Goal: Task Accomplishment & Management: Use online tool/utility

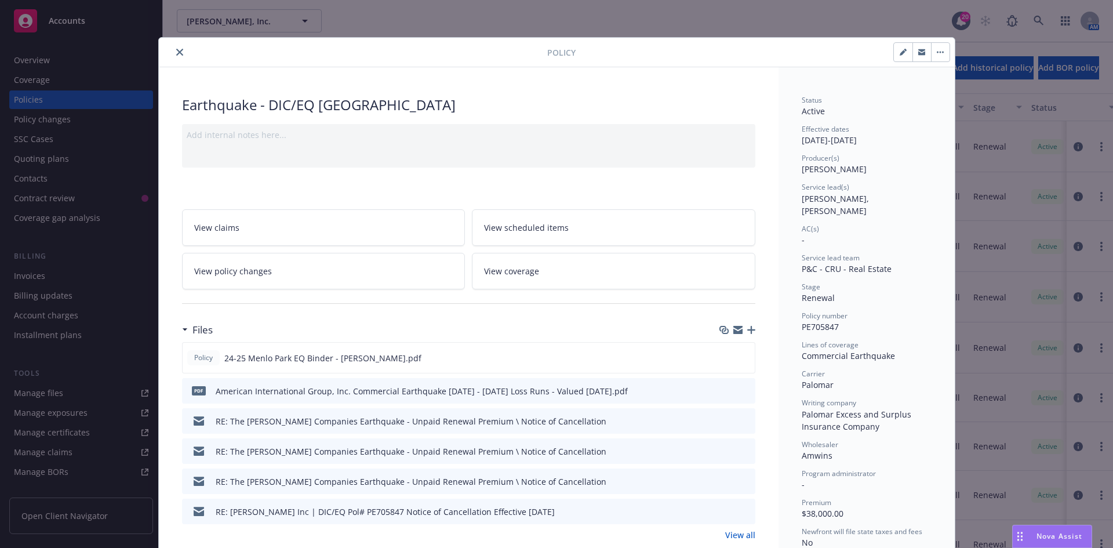
click at [174, 57] on button "close" at bounding box center [180, 52] width 14 height 14
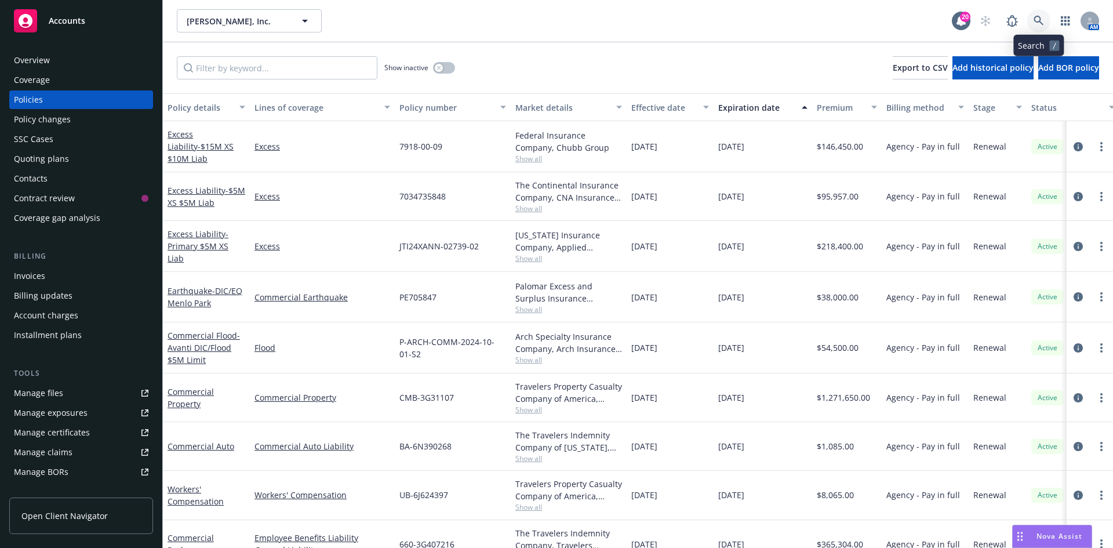
click at [1037, 20] on icon at bounding box center [1039, 21] width 10 height 10
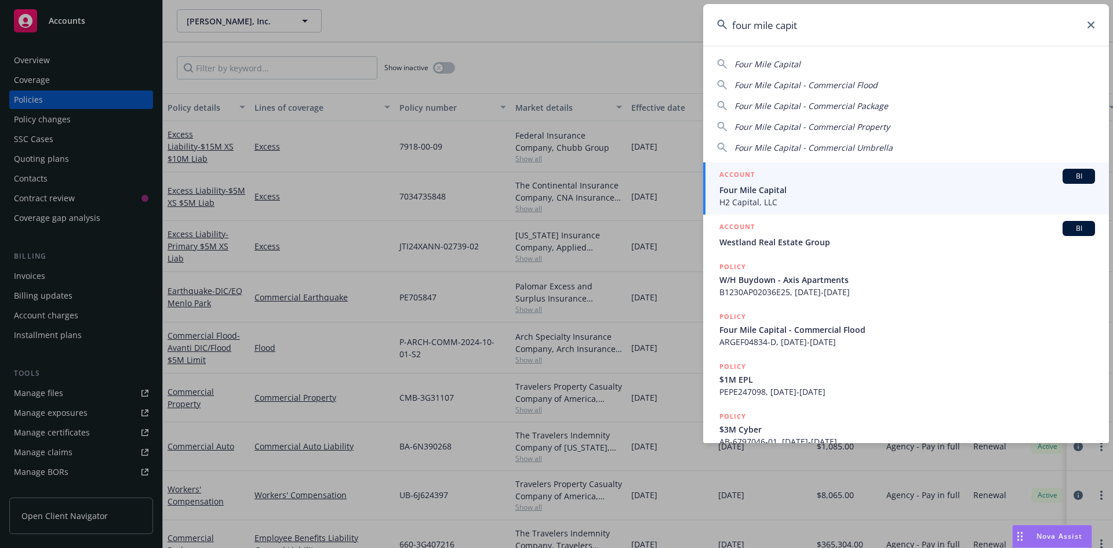
type input "four mile capit"
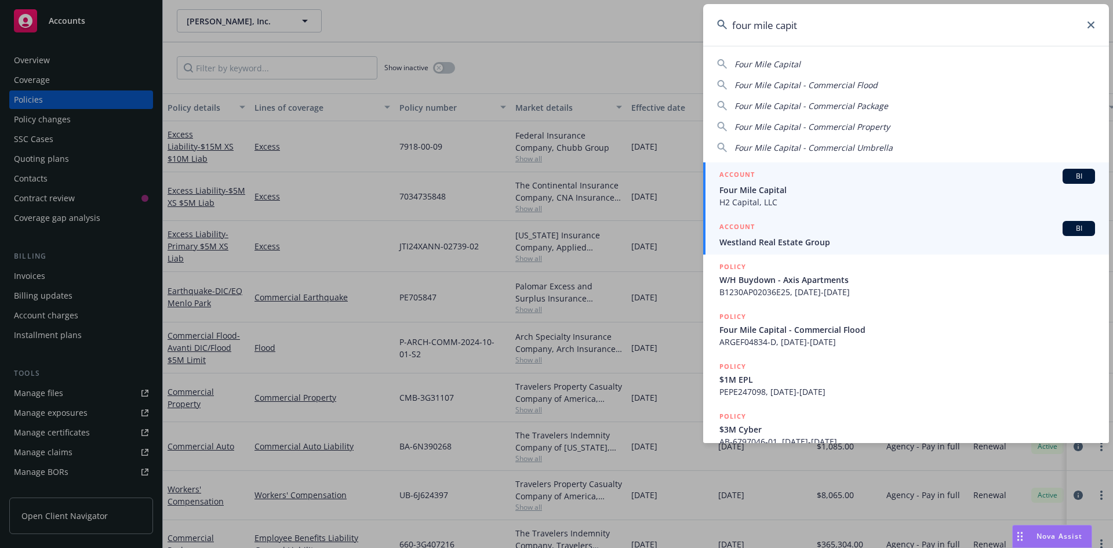
click at [778, 194] on span "Four Mile Capital" at bounding box center [907, 190] width 376 height 12
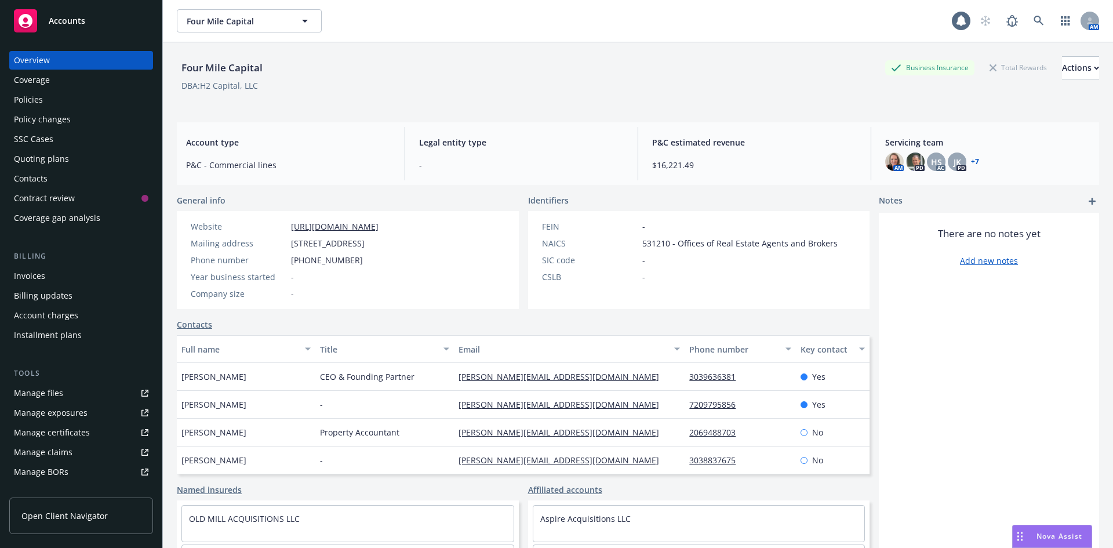
click at [66, 282] on div "Invoices" at bounding box center [81, 276] width 134 height 19
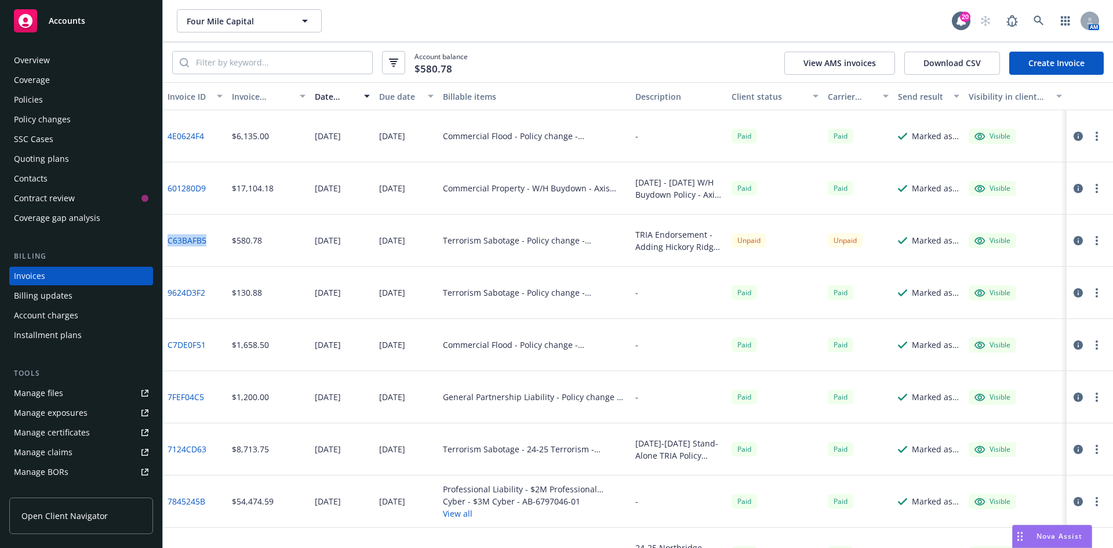
drag, startPoint x: 212, startPoint y: 243, endPoint x: 167, endPoint y: 244, distance: 45.2
click at [167, 244] on div "C63BAFB5" at bounding box center [195, 240] width 64 height 52
copy link "C63BAFB5"
click at [1041, 20] on icon at bounding box center [1039, 21] width 10 height 10
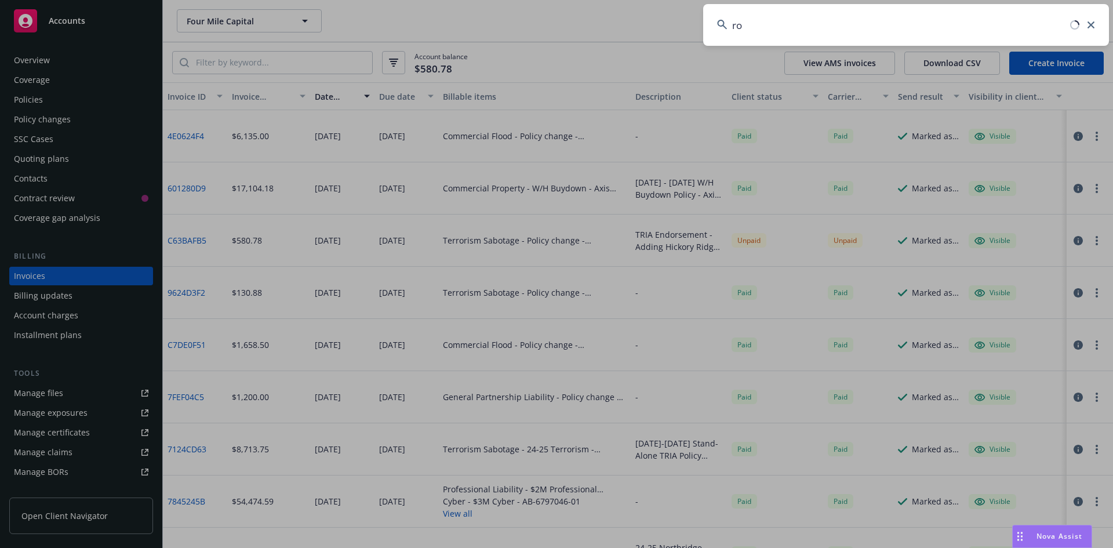
type input "r"
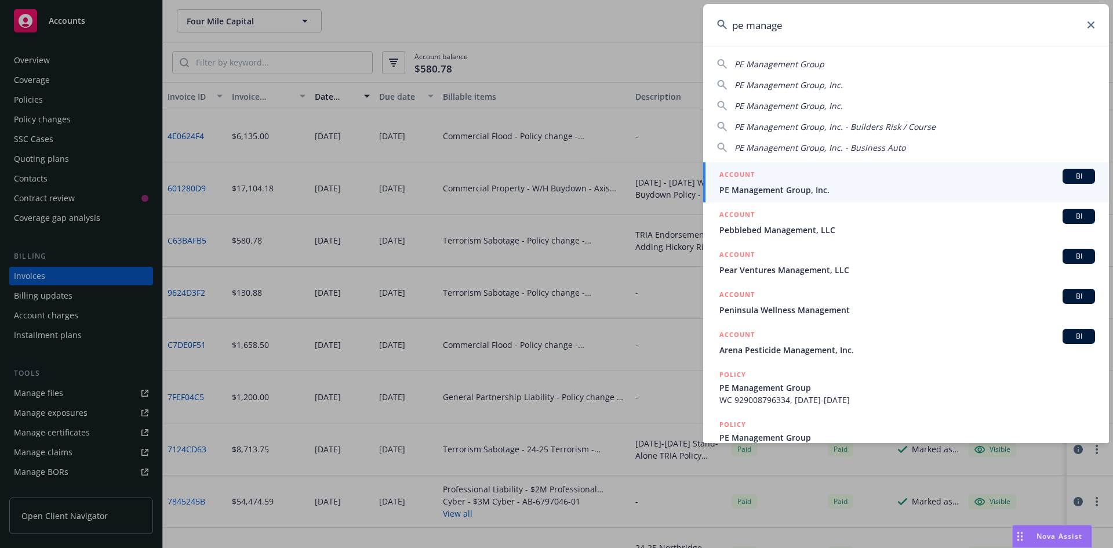
type input "pe manage"
click at [773, 195] on span "PE Management Group, Inc." at bounding box center [907, 190] width 376 height 12
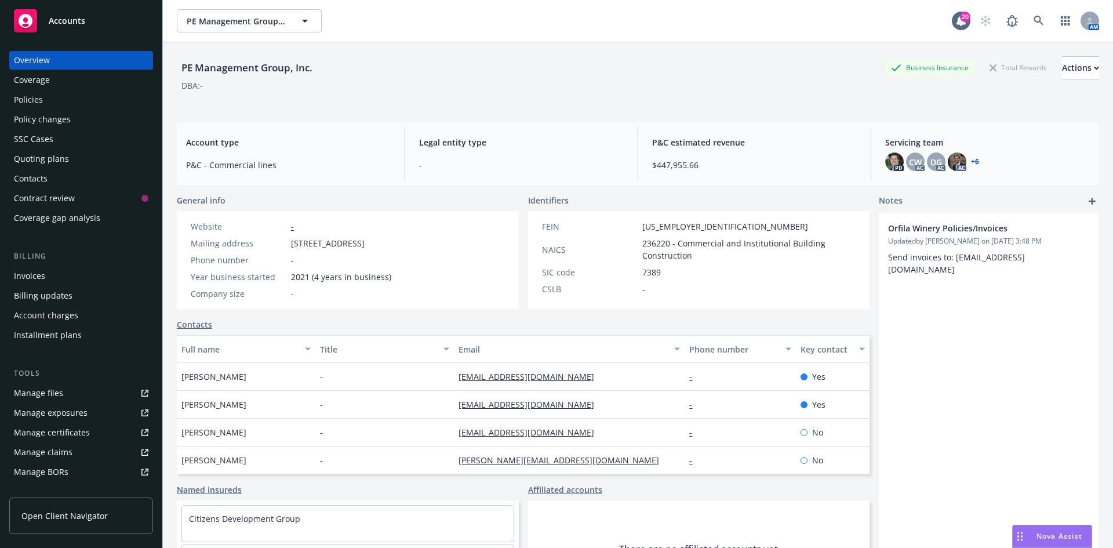
click at [54, 151] on div "Quoting plans" at bounding box center [41, 159] width 55 height 19
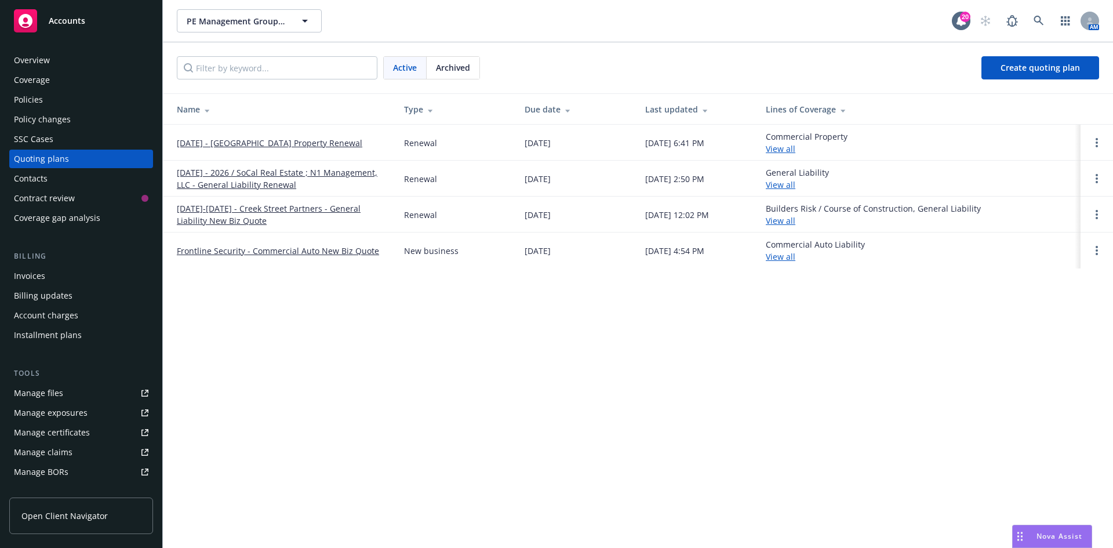
click at [253, 177] on link "[DATE] - 2026 / SoCal Real Estate ; N1 Management, LLC - General Liability Rene…" at bounding box center [281, 178] width 209 height 24
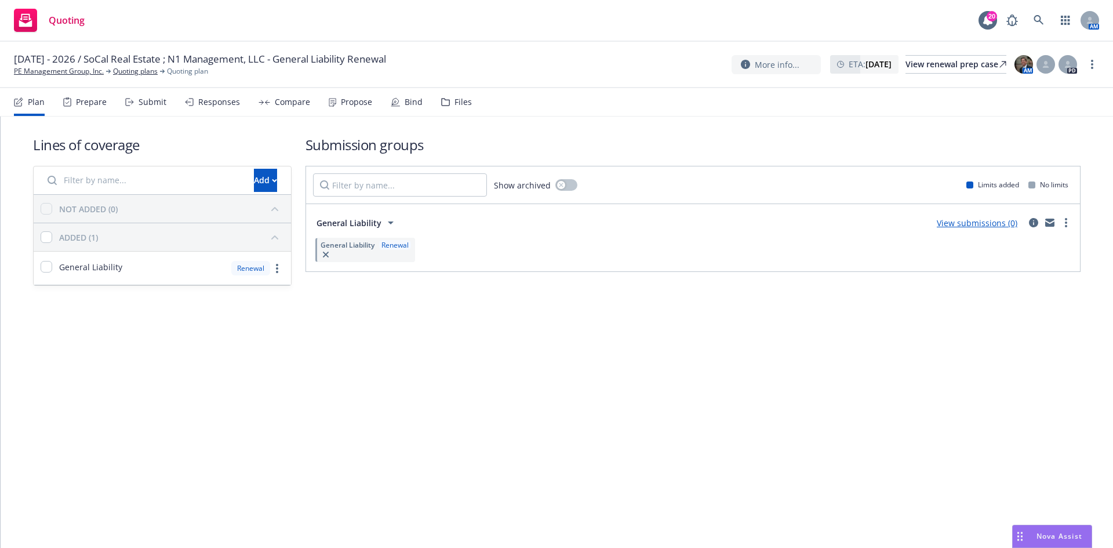
click at [960, 223] on link "View submissions (0)" at bounding box center [977, 222] width 81 height 11
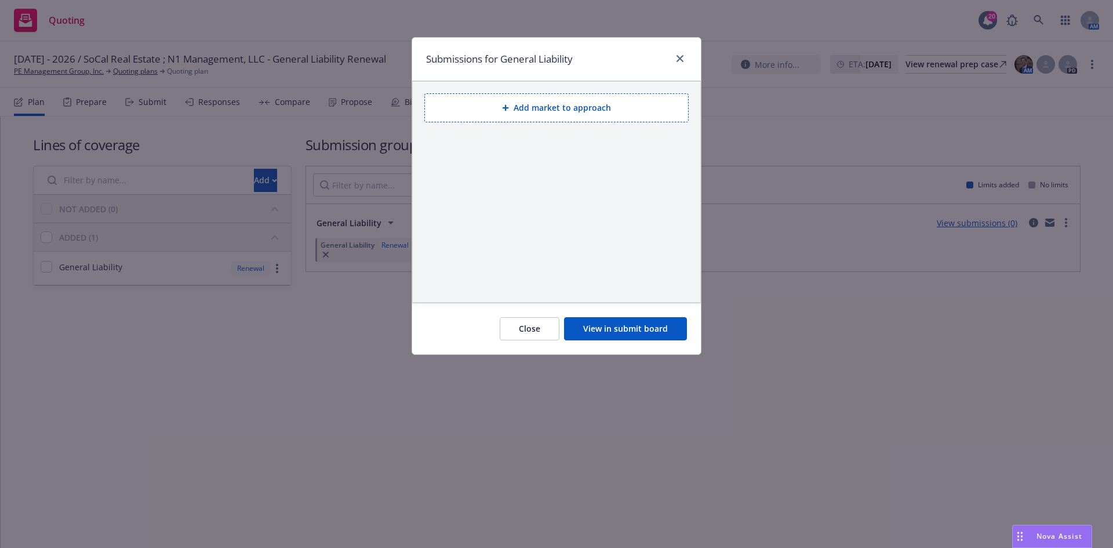
click at [578, 112] on button "Add market to approach" at bounding box center [556, 107] width 264 height 29
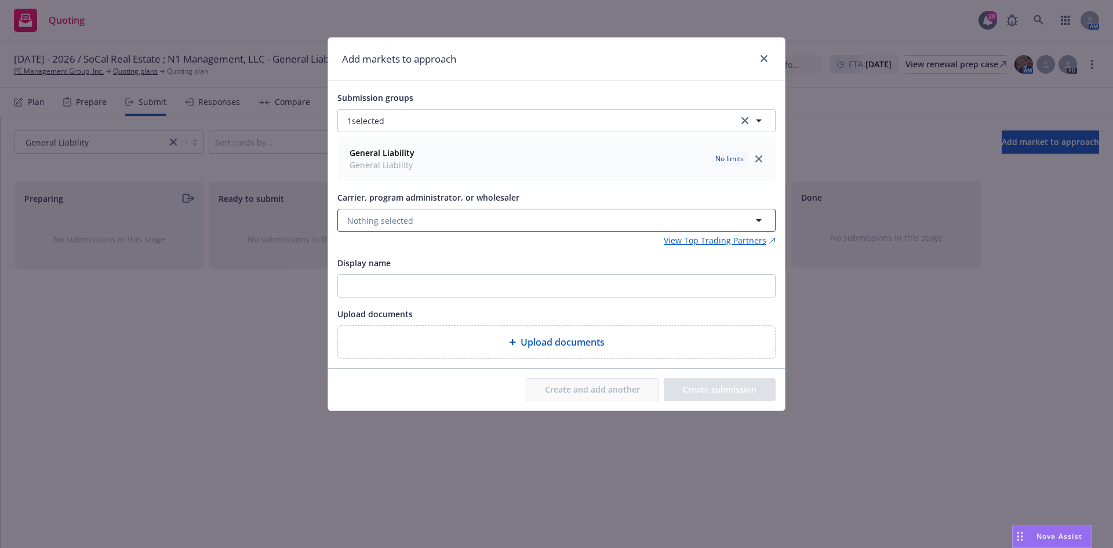
click at [450, 227] on button "Nothing selected" at bounding box center [556, 220] width 438 height 23
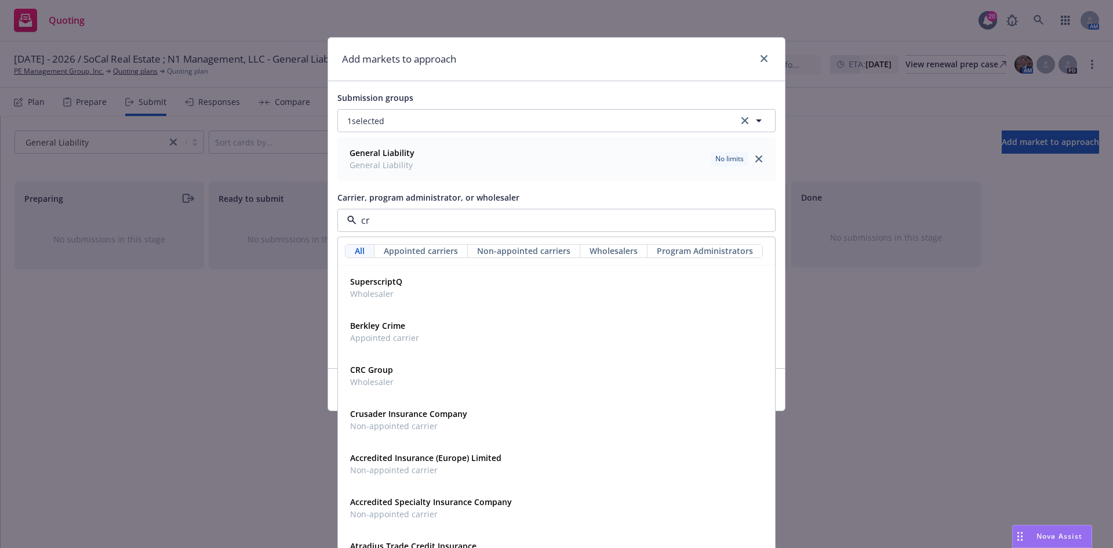
type input "crc"
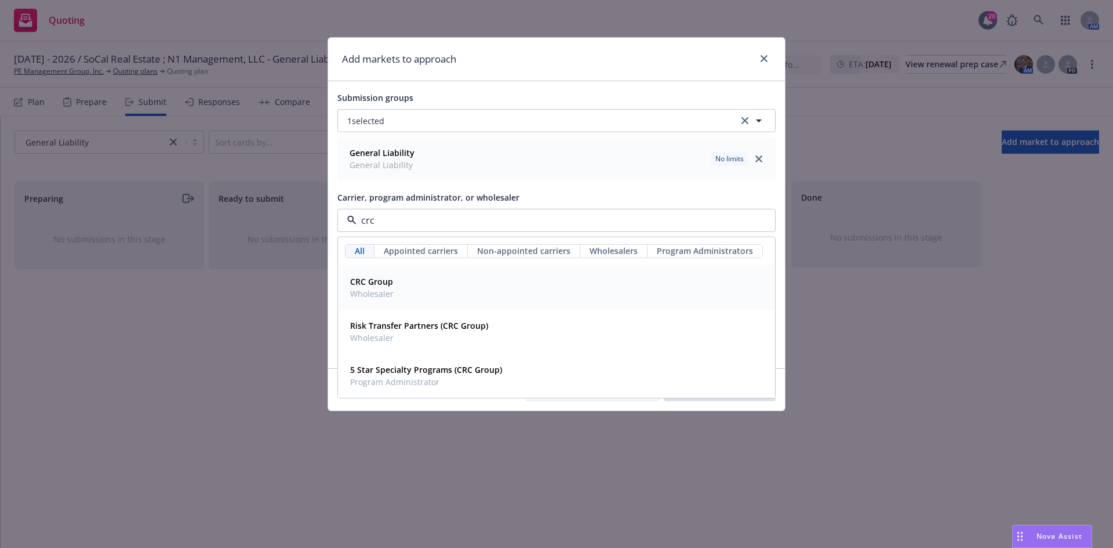
click at [411, 282] on div "CRC Group Wholesaler" at bounding box center [556, 287] width 422 height 29
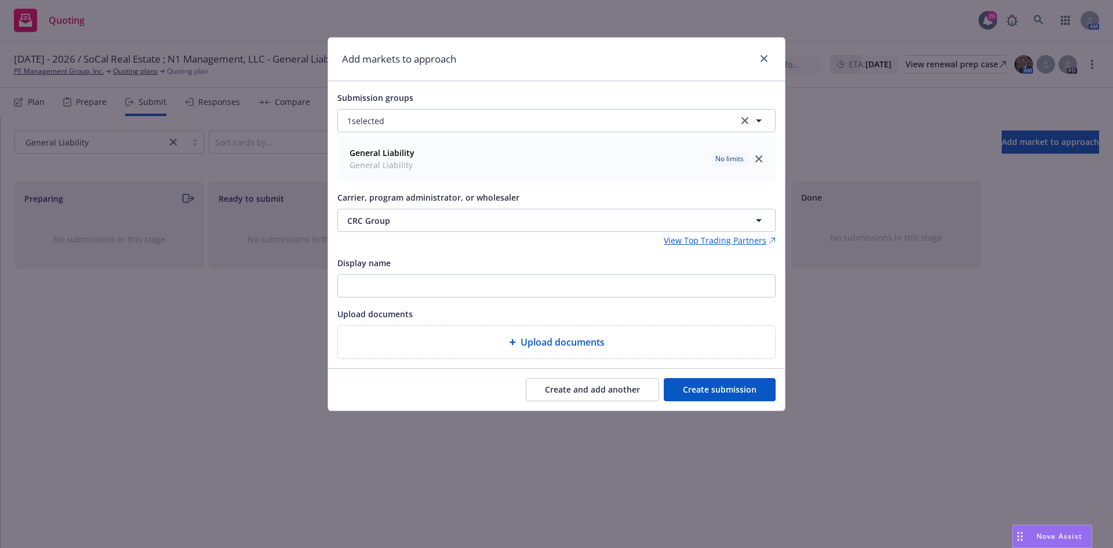
click at [731, 388] on button "Create submission" at bounding box center [720, 389] width 112 height 23
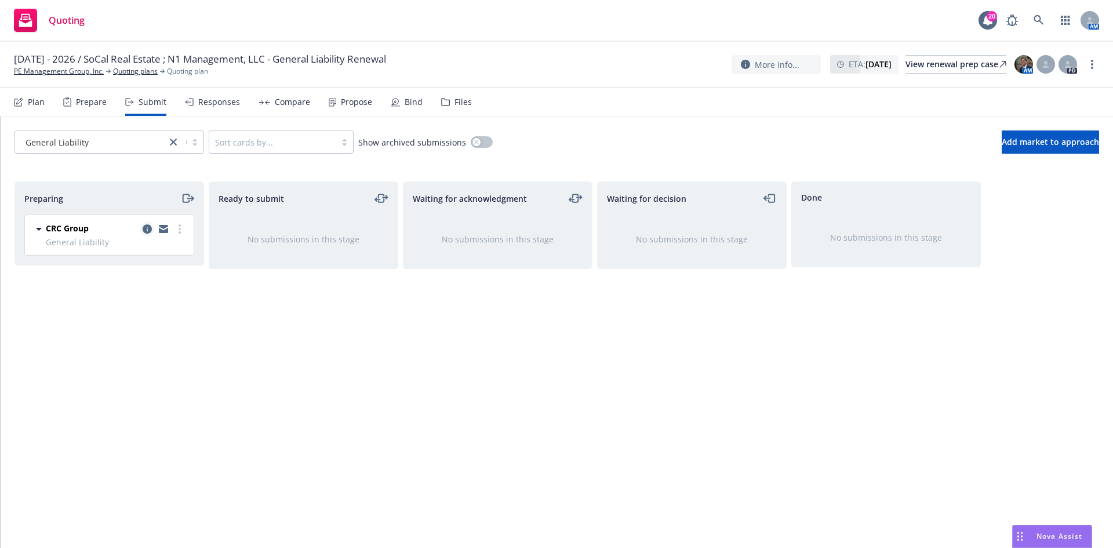
click at [145, 232] on icon "copy logging email" at bounding box center [147, 228] width 9 height 9
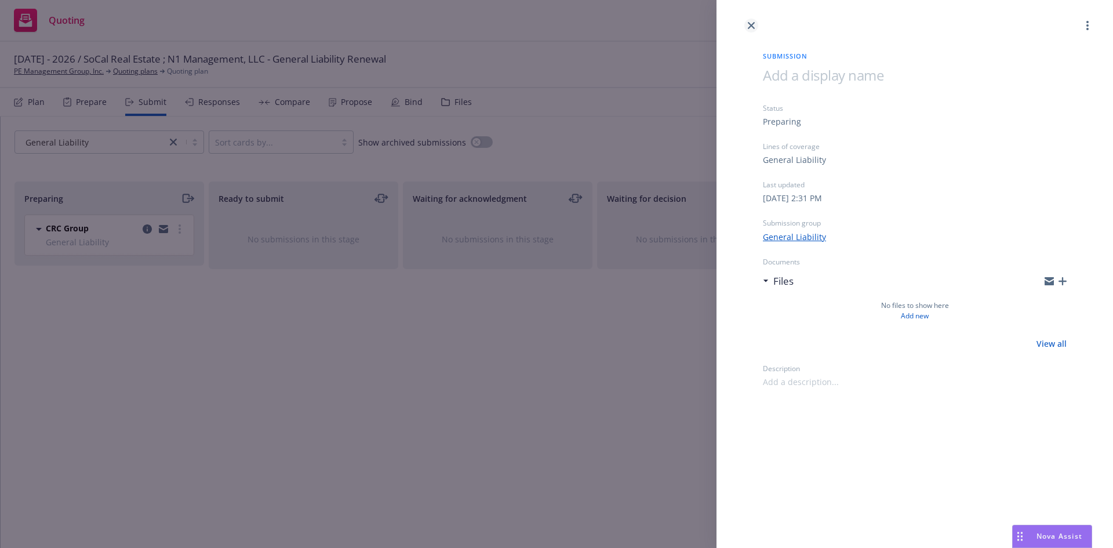
click at [749, 23] on icon "close" at bounding box center [751, 25] width 7 height 7
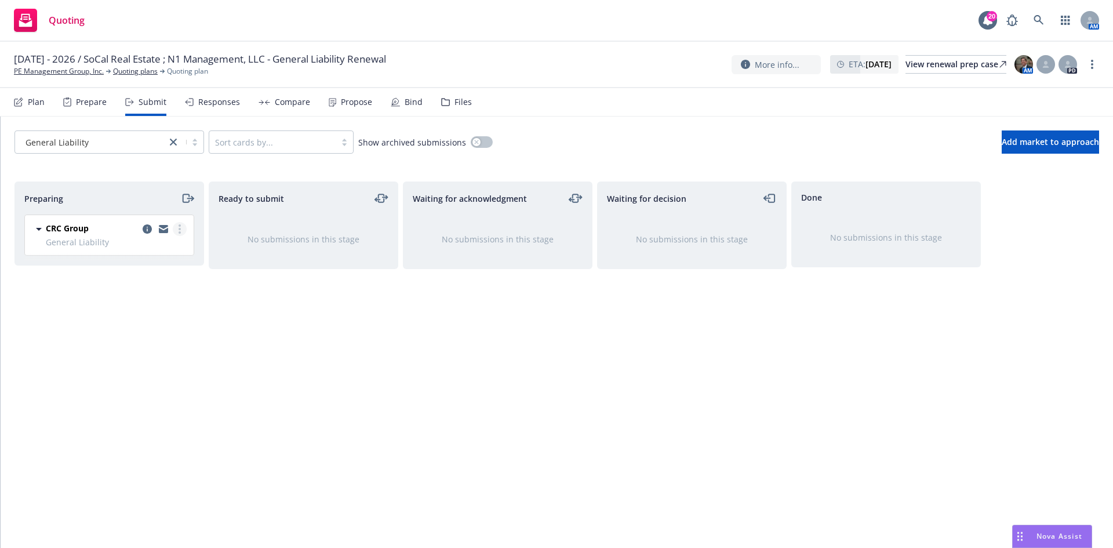
click at [181, 227] on link "more" at bounding box center [180, 229] width 14 height 14
click at [116, 316] on link "Add accepted decision" at bounding box center [128, 322] width 116 height 23
select select "12"
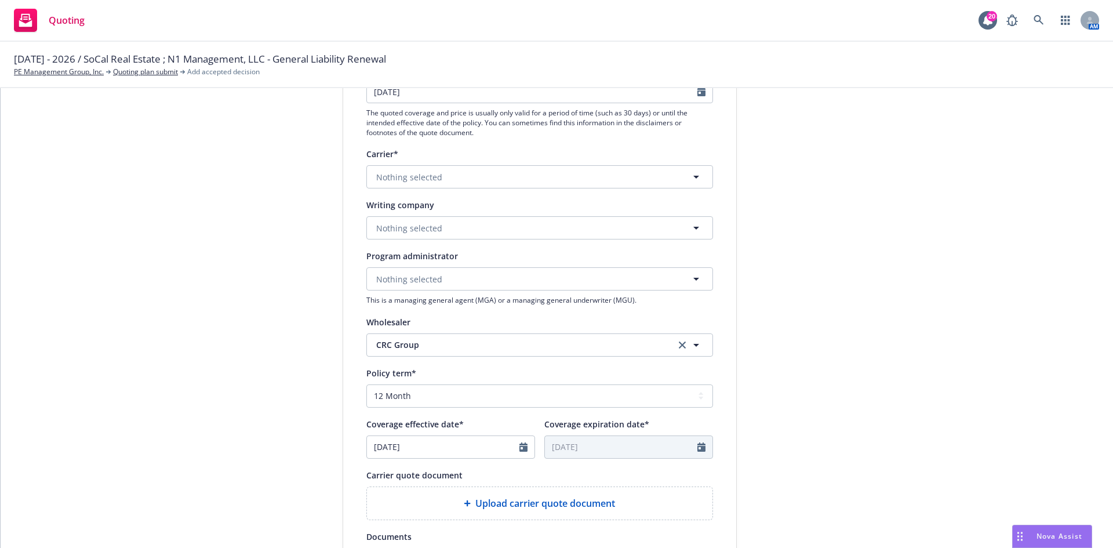
scroll to position [116, 0]
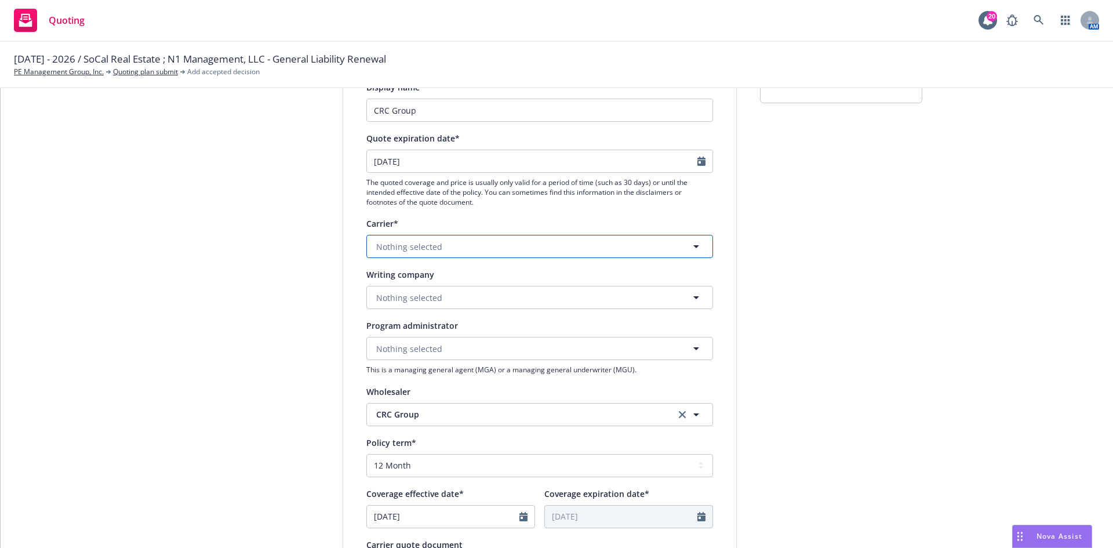
click at [425, 252] on span "Nothing selected" at bounding box center [409, 247] width 66 height 12
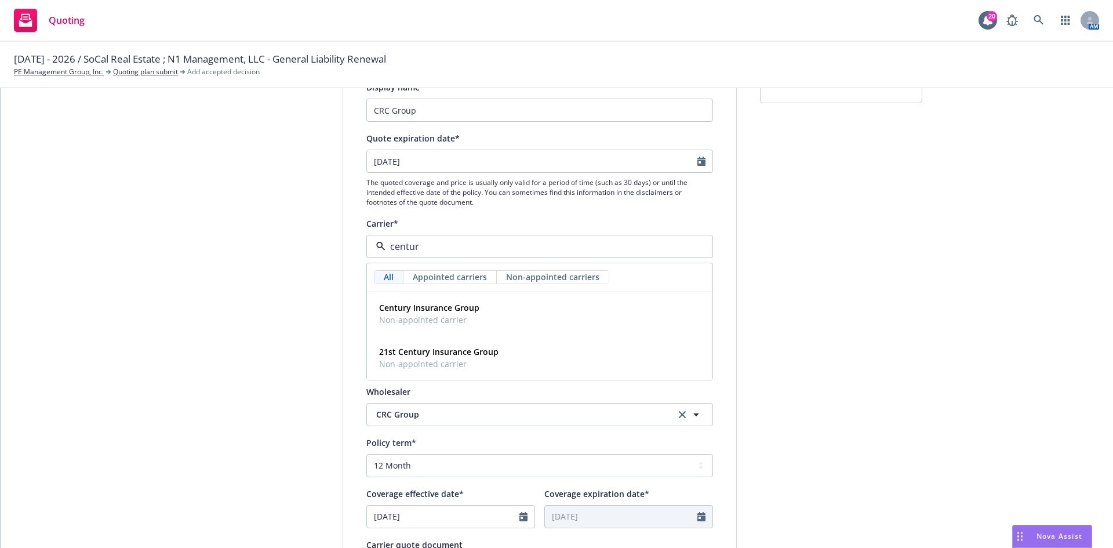
type input "centur"
click at [334, 336] on div "1 Quote initiation 2 Coverage selection 3 Billing info Quote initiation Display…" at bounding box center [556, 407] width 1085 height 777
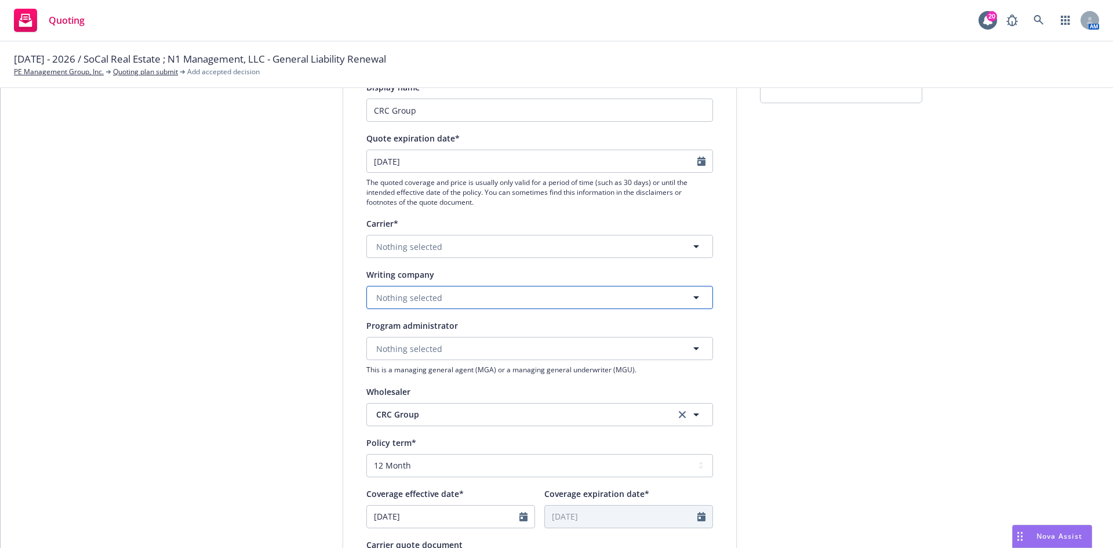
click at [412, 297] on span "Nothing selected" at bounding box center [409, 298] width 66 height 12
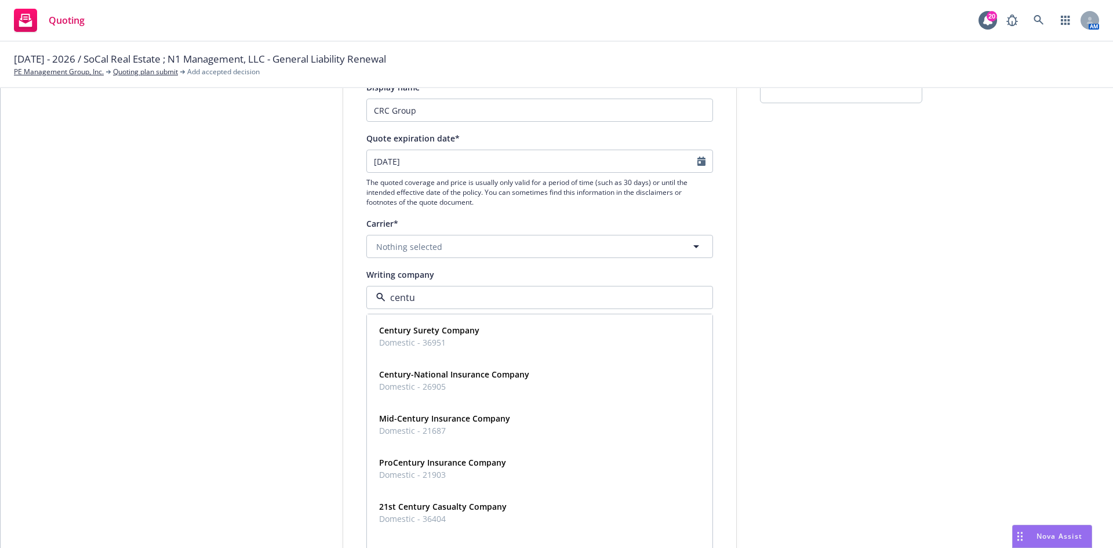
type input "centur"
click at [414, 332] on strong "Century Surety Company" at bounding box center [429, 330] width 100 height 11
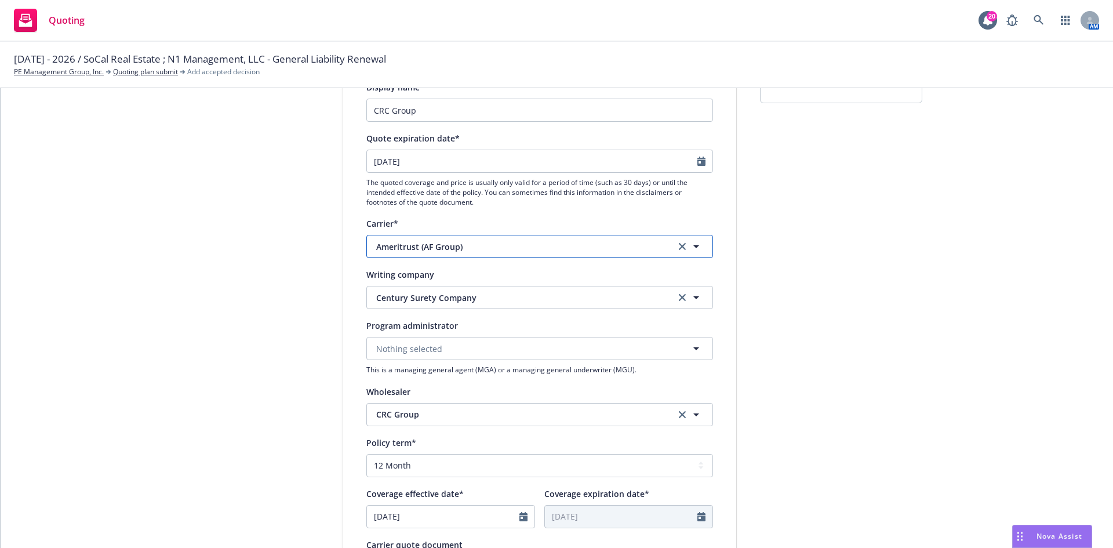
click at [505, 242] on span "Ameritrust (AF Group)" at bounding box center [517, 247] width 282 height 12
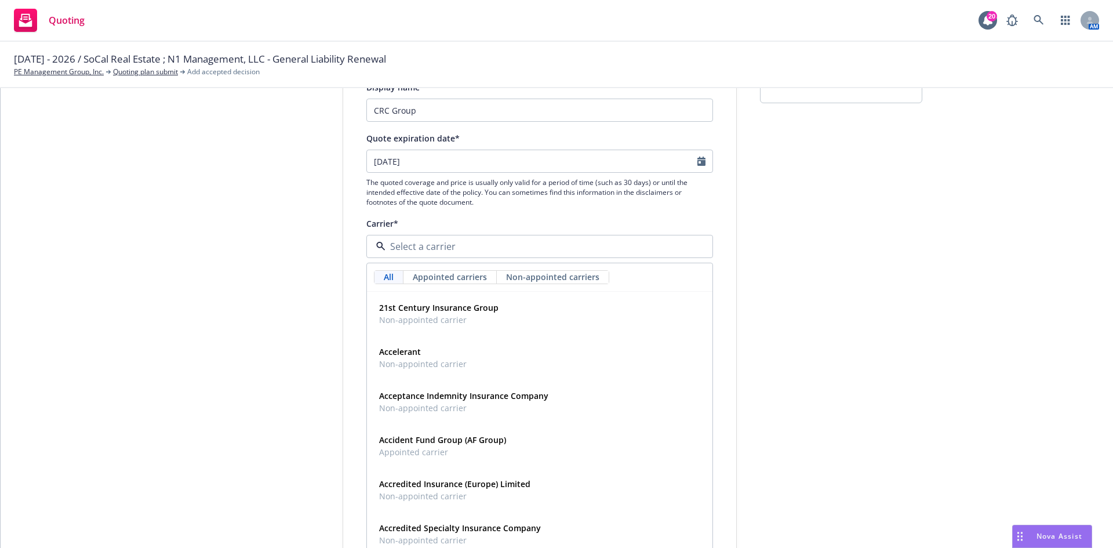
click at [273, 299] on div "1 Quote initiation 2 Coverage selection 3 Billing info" at bounding box center [256, 407] width 128 height 777
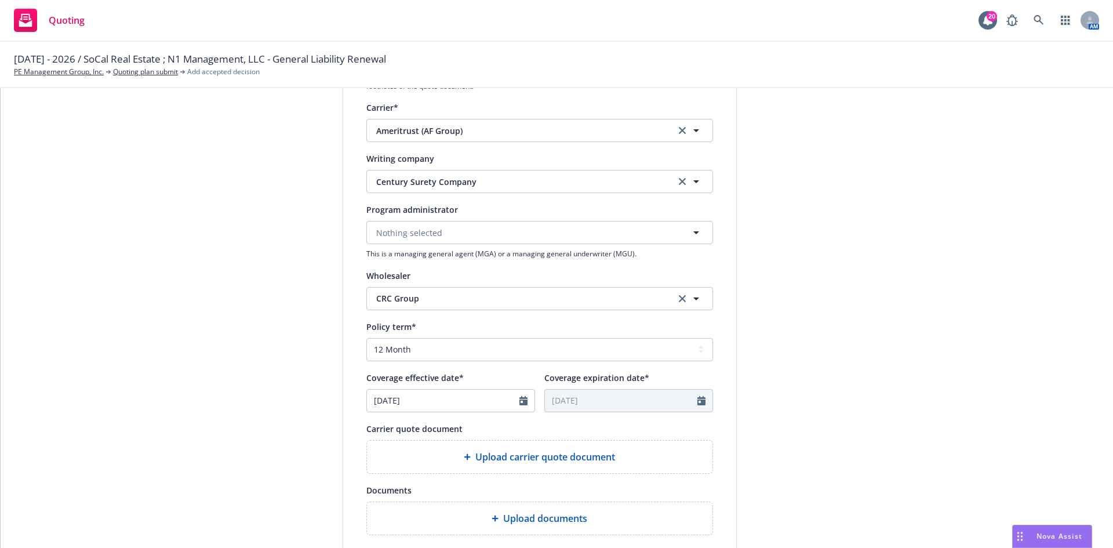
scroll to position [290, 0]
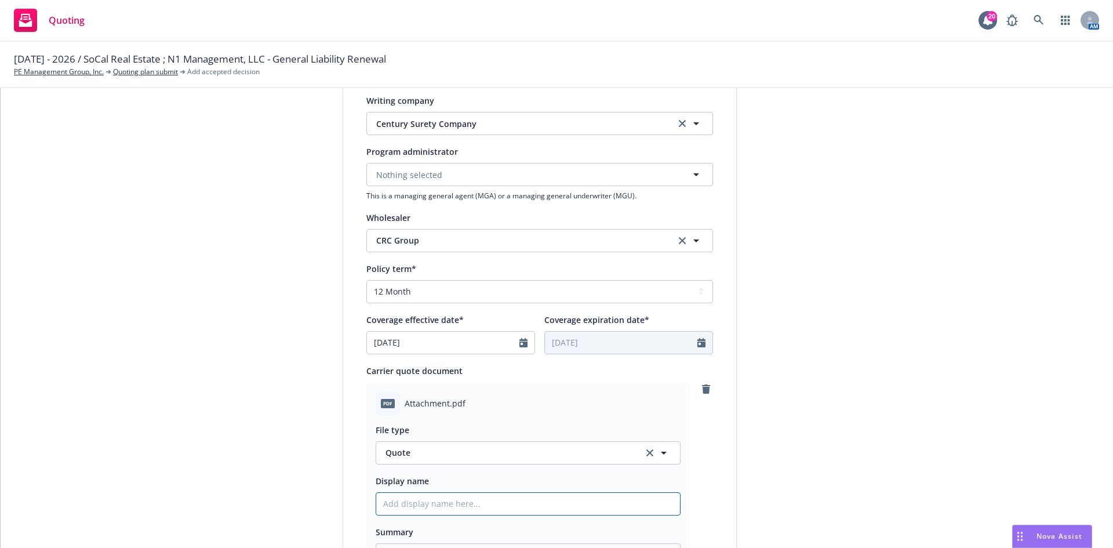
click at [413, 507] on input "Display name" at bounding box center [528, 504] width 304 height 22
type textarea "x"
type input "9"
type textarea "x"
type input "9/"
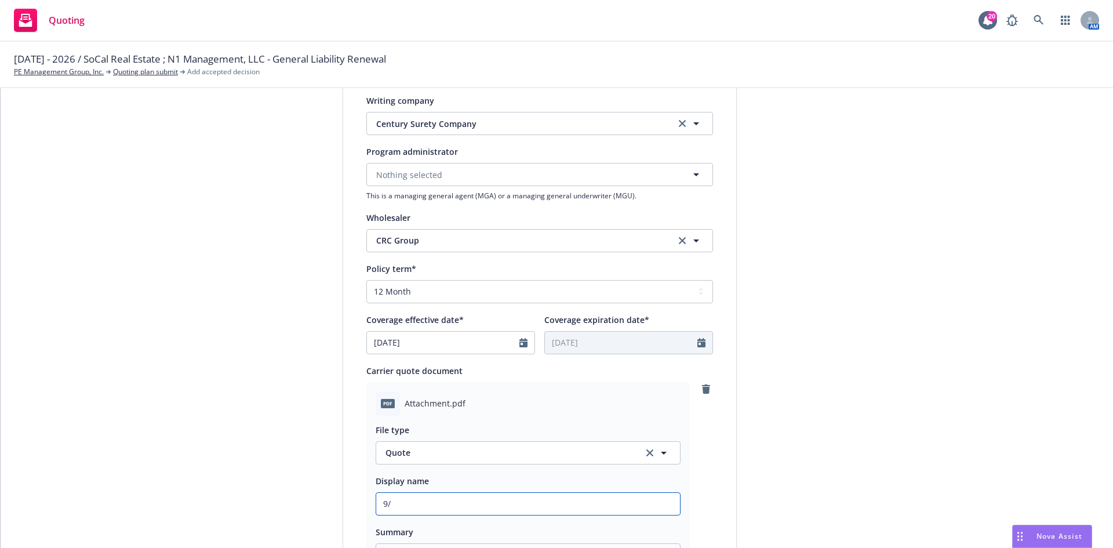
type textarea "x"
type input "9/18"
type textarea "x"
type input "9/18/"
type textarea "x"
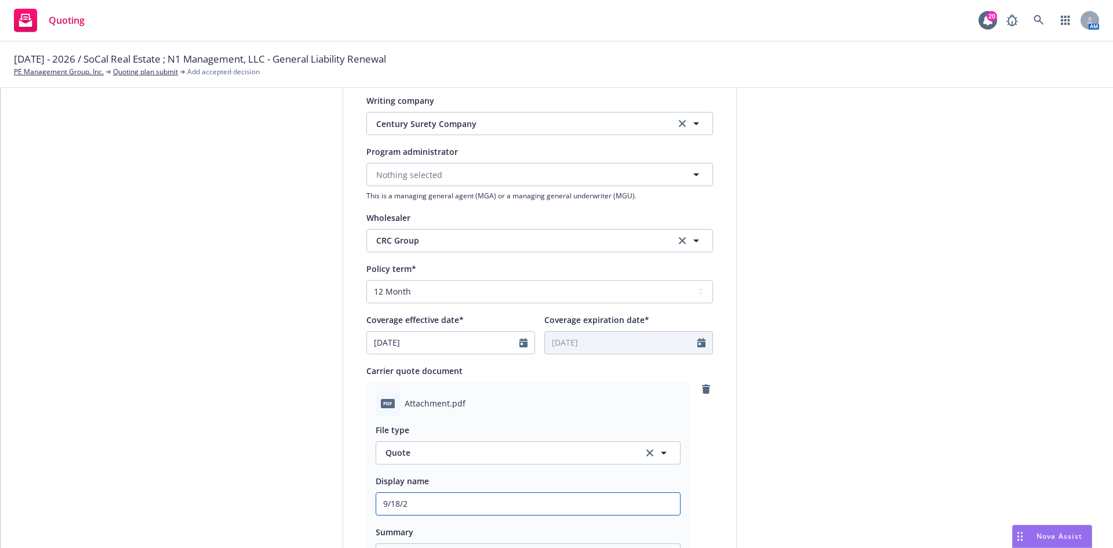
type input "[DATE]"
type textarea "x"
type input "9/18/202"
type textarea "x"
type input "[DATE]"
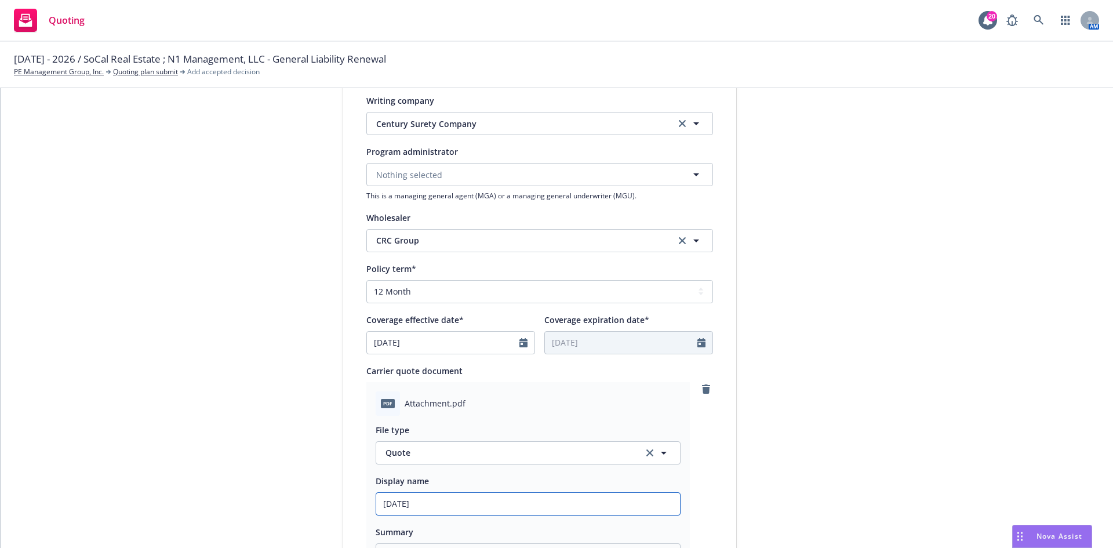
type textarea "x"
type input "[DATE]-"
type textarea "x"
type input "9/18/2025-2"
type textarea "x"
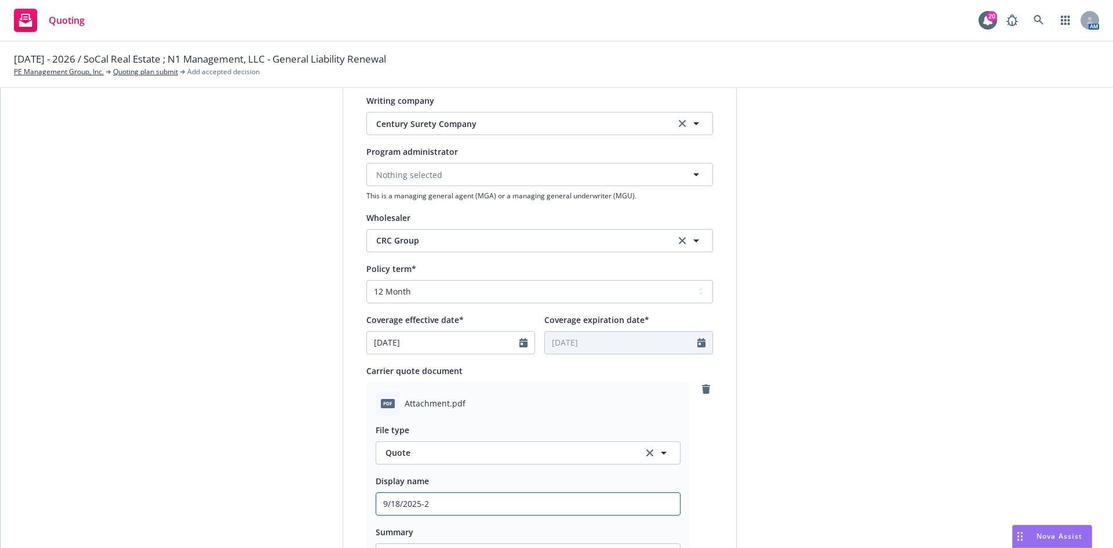
type input "9/18/2025-26"
type textarea "x"
type input "9/18/2025-26"
type textarea "x"
type input "9/18/2025-26 G"
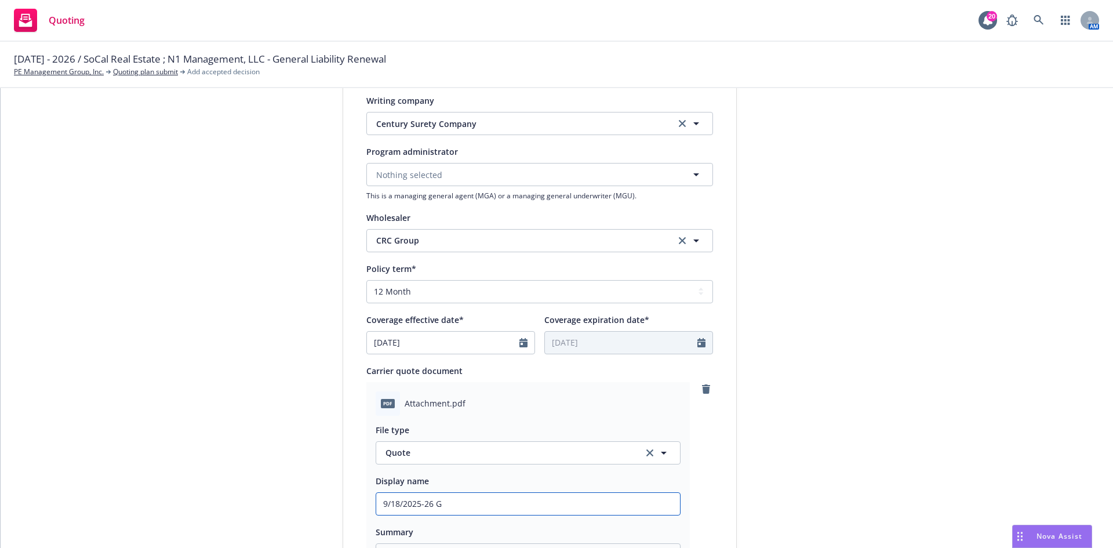
type textarea "x"
type input "9/18/2025-26 GL"
type textarea "x"
type input "9/18/2025-26 GL"
type textarea "x"
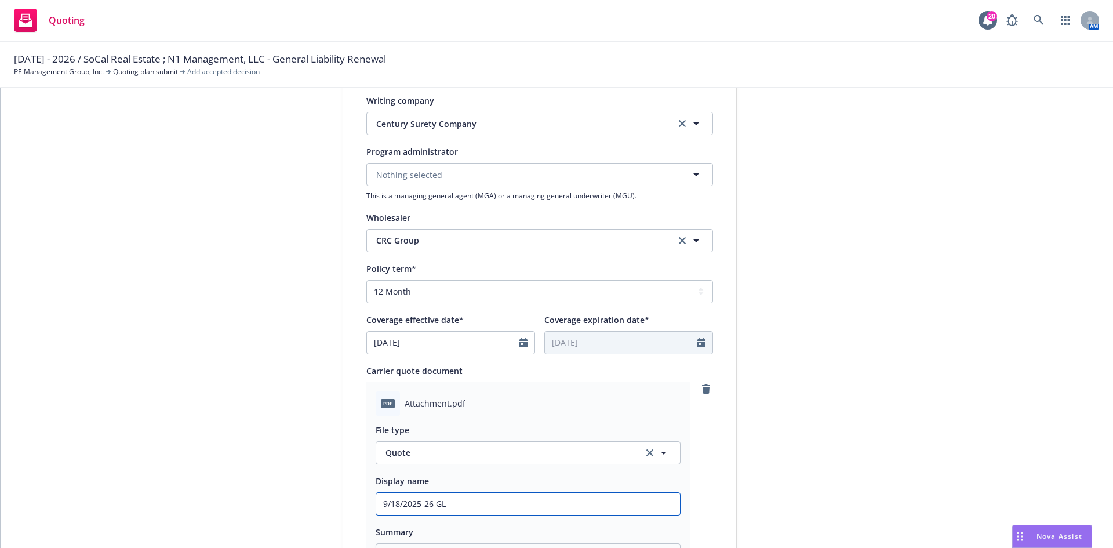
type input "9/18/2025-26 GL Q"
type textarea "x"
type input "9/18/2025-26 GL"
type textarea "x"
type input "9/18/2025-26 GL"
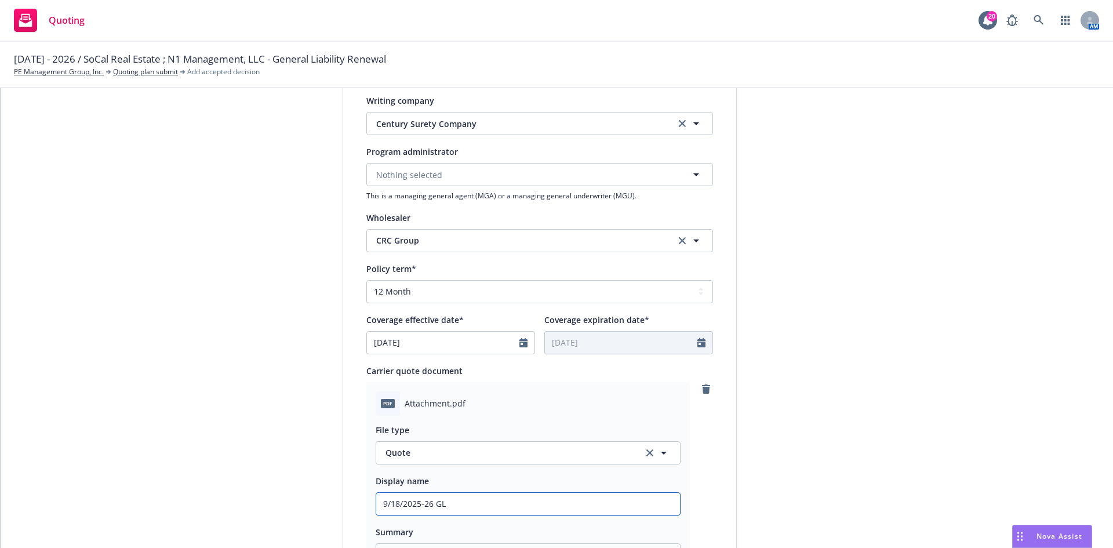
type textarea "x"
type input "9/18/2025-26 G"
type textarea "x"
type input "9/18/2025-26"
type textarea "x"
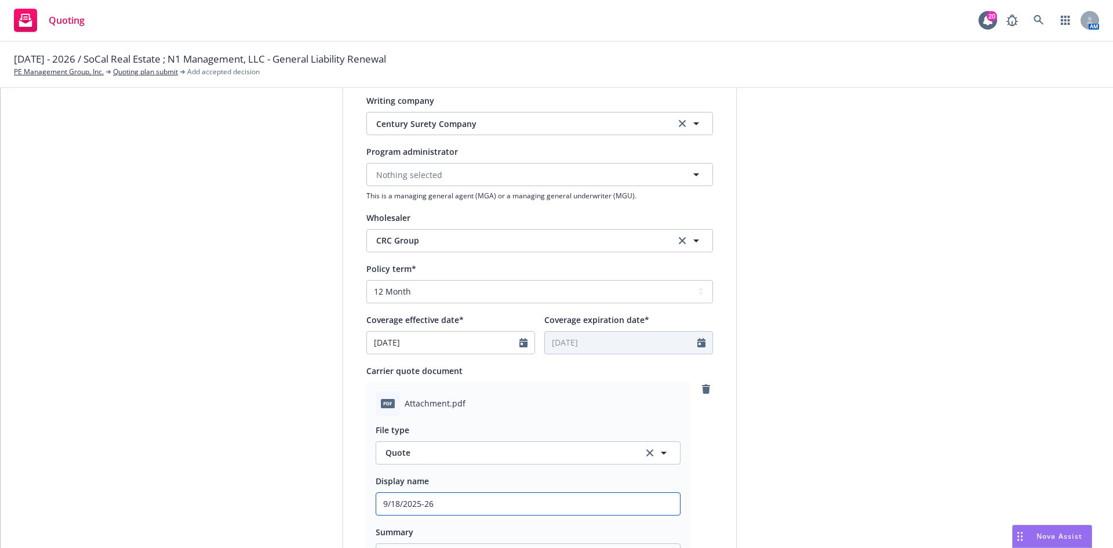
type input "9/18/2025-26 C"
type textarea "x"
type input "9/18/2025-26 CR"
type textarea "x"
type input "9/18/2025-26 CRC"
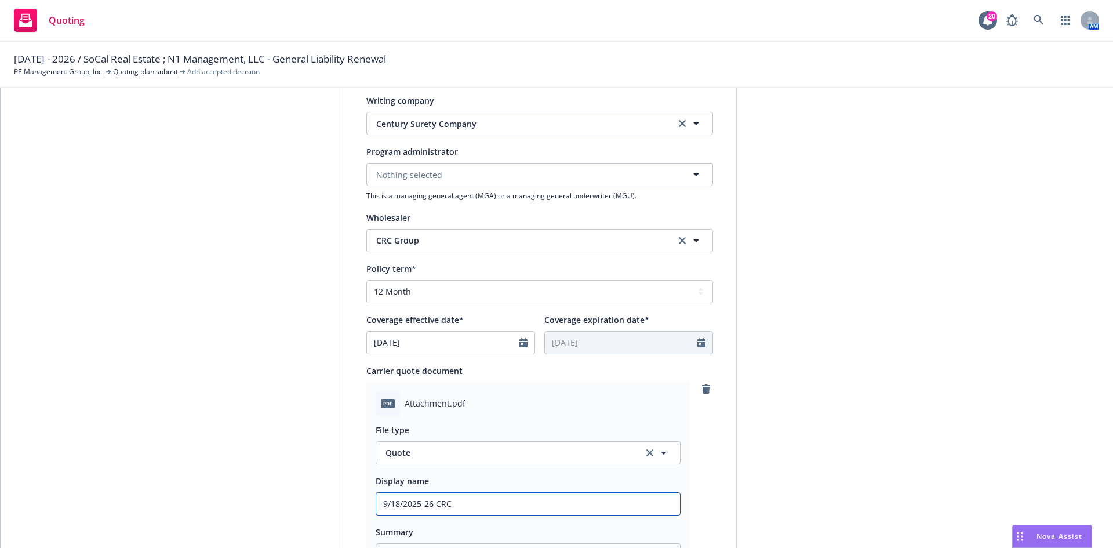
type textarea "x"
type input "9/18/2025-26 CRC/"
type textarea "x"
type input "9/18/2025-26 CRC/C"
type textarea "x"
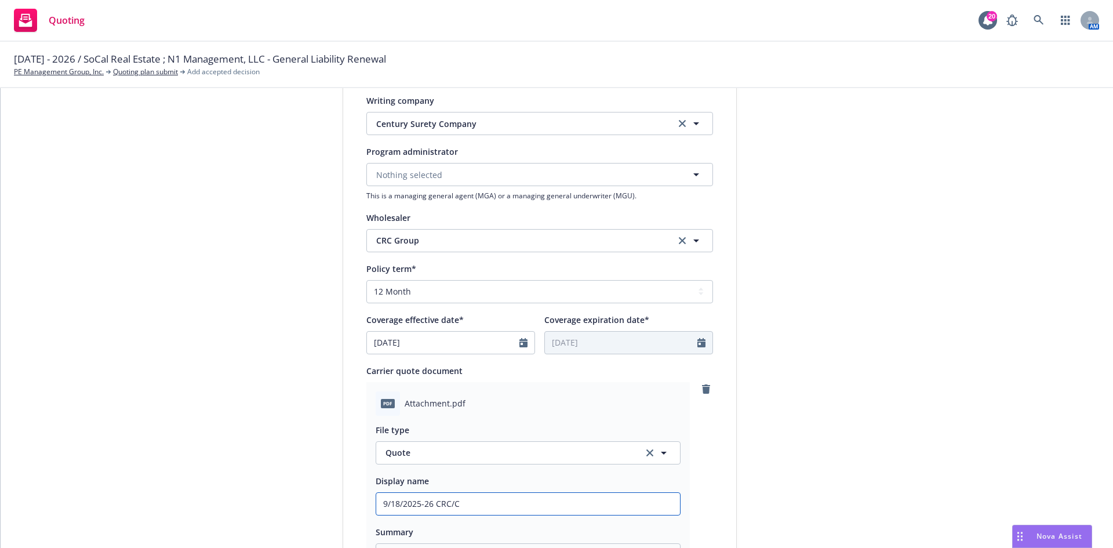
type input "9/18/2025-26 CRC/Ce"
type textarea "x"
type input "9/18/2025-26 CRC/Cen"
type textarea "x"
type input "9/18/2025-26 CRC/Cent"
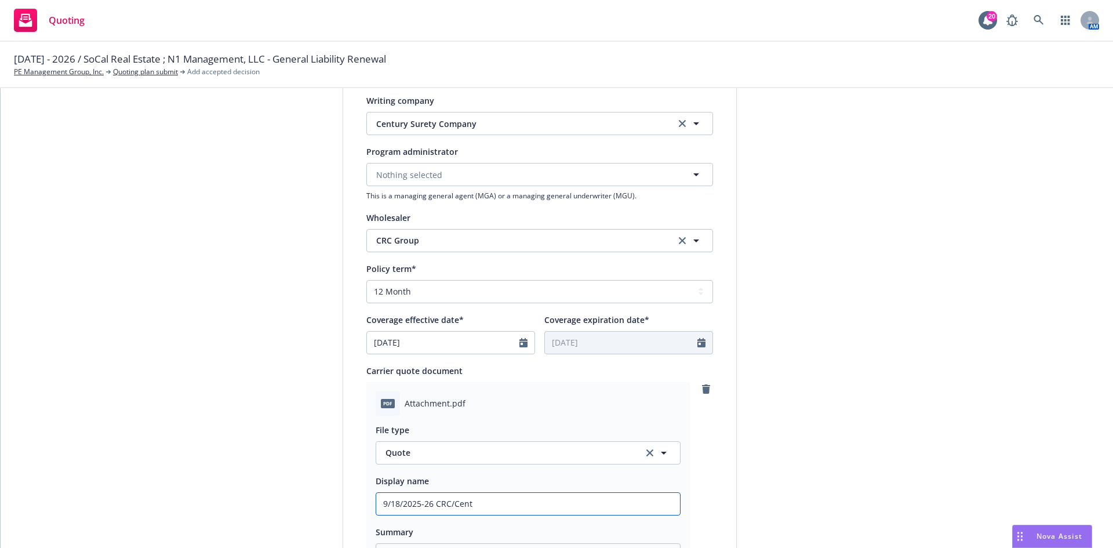
type textarea "x"
type input "9/18/2025-26 CRC/Centu"
type textarea "x"
type input "9/18/2025-26 CRC/Centur"
type textarea "x"
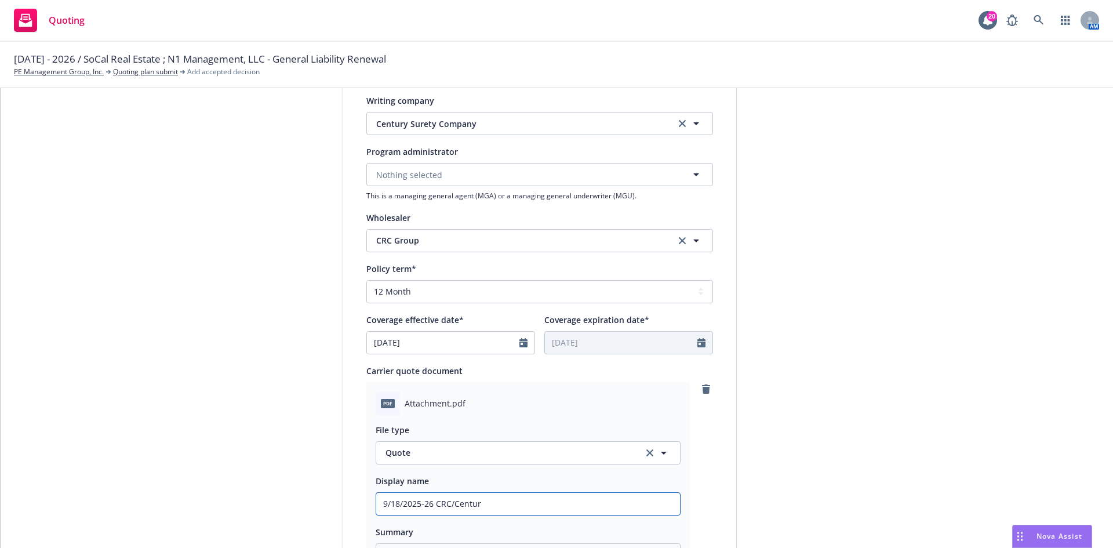
type input "9/18/2025-26 CRC/Century"
type textarea "x"
type input "9/18/2025-26 CRC/Century"
type textarea "x"
type input "9/18/2025-26 CRC/Century G"
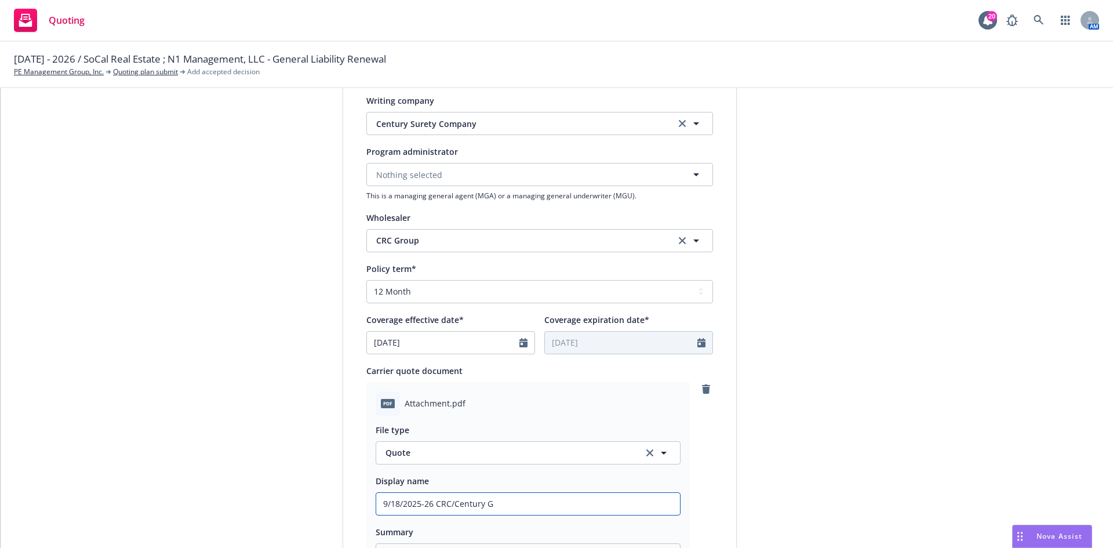
type textarea "x"
type input "9/18/2025-26 CRC/Century GL"
type textarea "x"
type input "9/18/2025-26 CRC/Century GL"
type textarea "x"
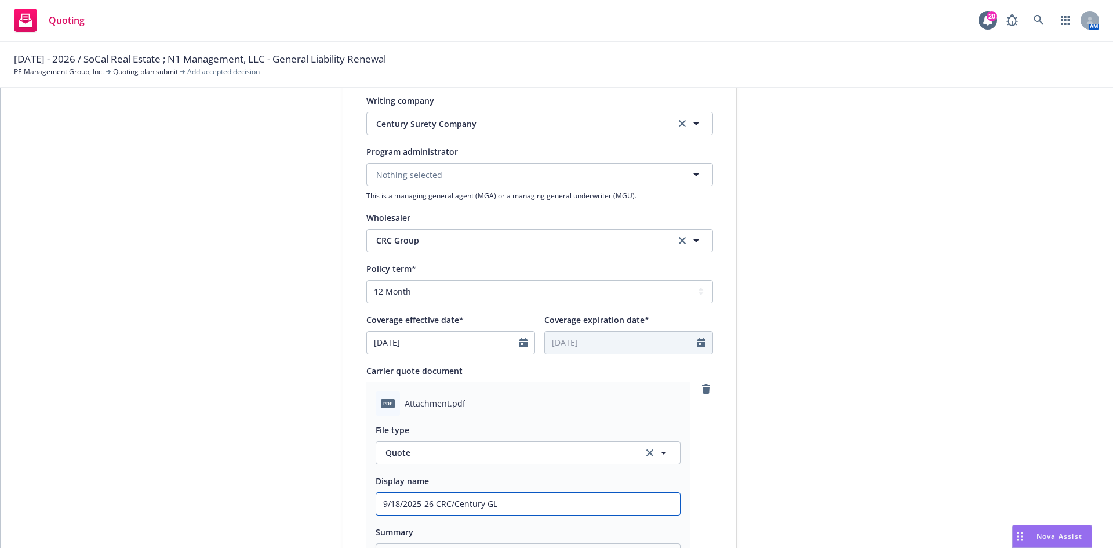
type input "9/18/2025-26 CRC/Century GL Q"
type textarea "x"
type input "9/18/2025-26 CRC/Century [PERSON_NAME]"
type textarea "x"
type input "9/18/2025-26 CRC/Century GL Quot"
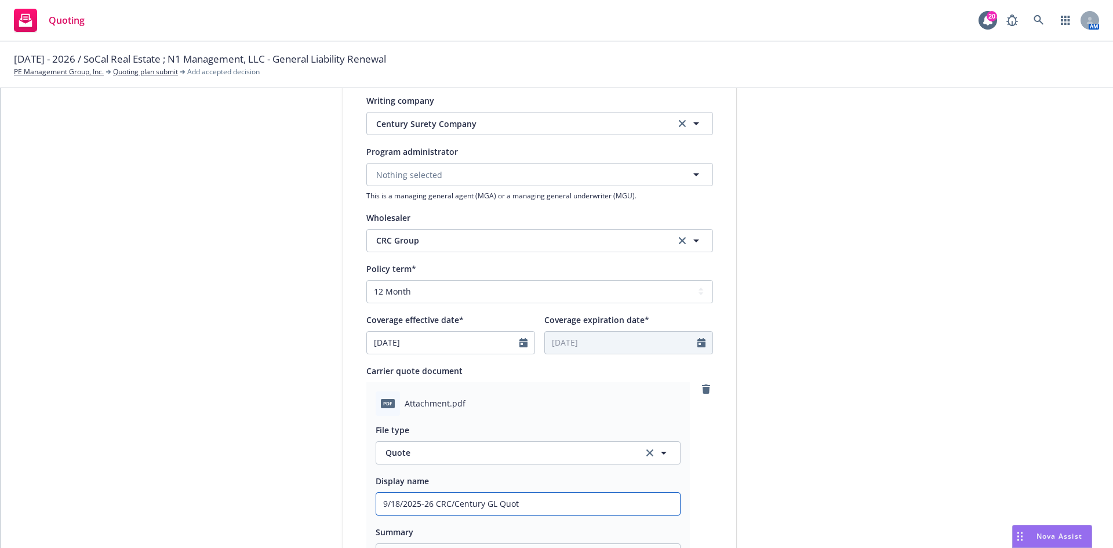
type textarea "x"
type input "9/18/2025-26 CRC/Century GL Quote"
type textarea "x"
type input "9/18/2025-26 CRC/Century GL Quote"
type textarea "x"
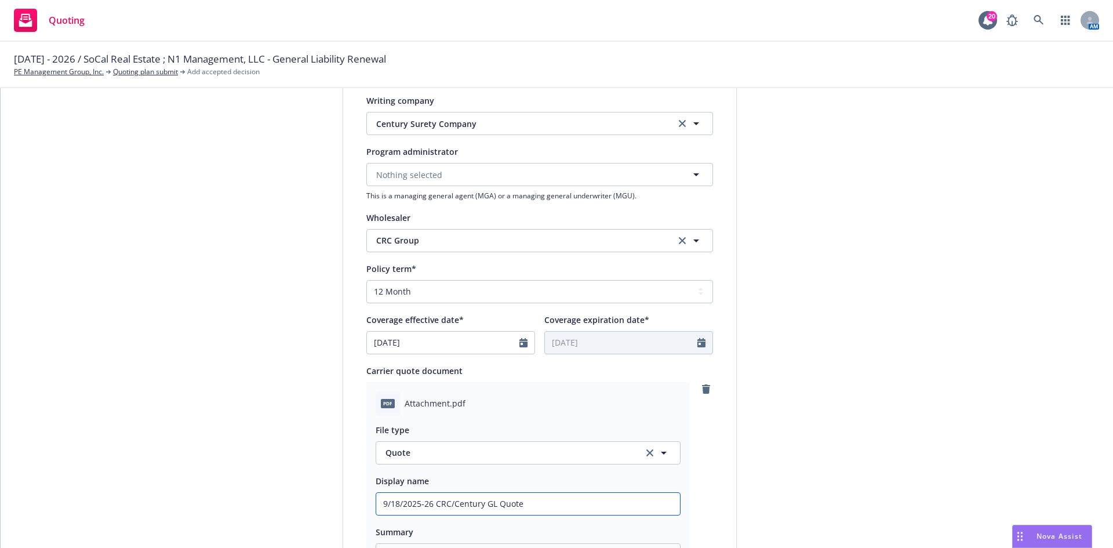
type input "9/18/2025-26 CRC/Century GL Quote -"
type textarea "x"
type input "9/18/2025-26 CRC/Century GL Quote -"
type textarea "x"
type input "9/18/2025-26 CRC/Century GL Quote - S"
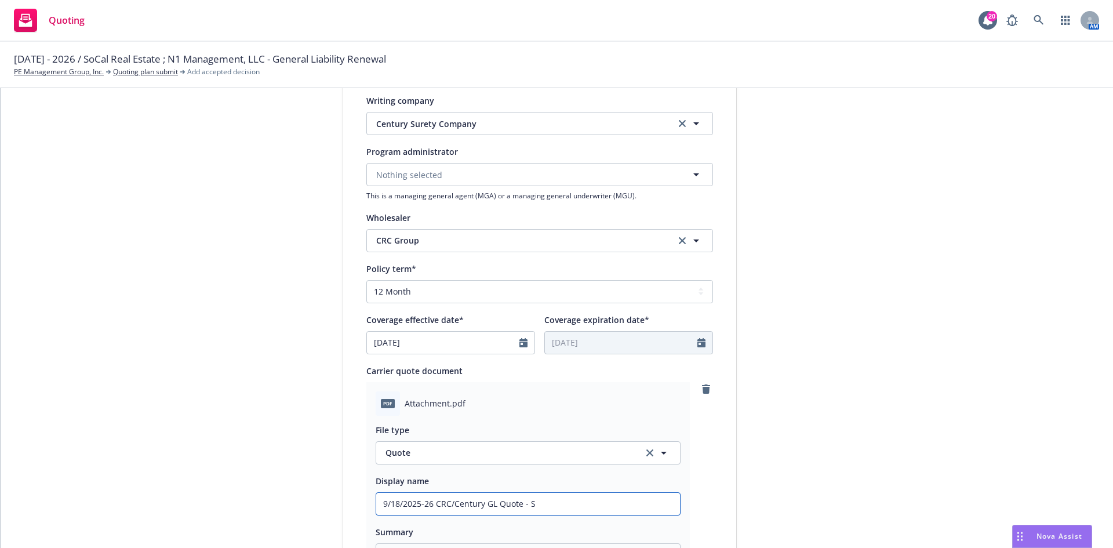
type textarea "x"
type input "9/18/2025-26 CRC/Century GL Quote - So"
type textarea "x"
type input "9/18/2025-26 CRC/Century GL Quote - Soc"
type textarea "x"
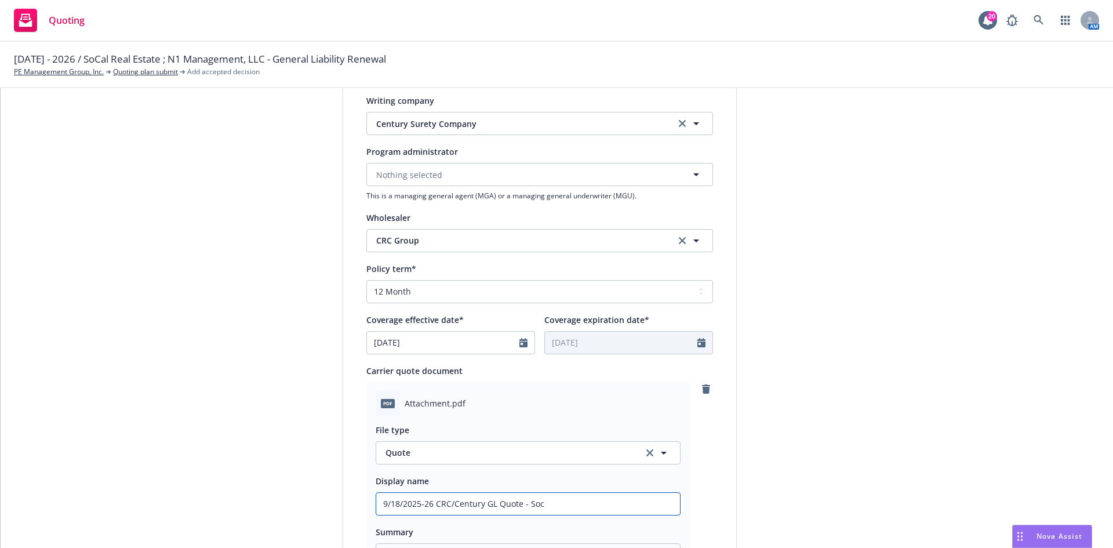
type input "9/18/2025-26 CRC/Century GL Quote - So"
type textarea "x"
type input "9/18/2025-26 CRC/Century GL Quote - SoC"
type textarea "x"
type input "9/18/2025-26 CRC/Century GL Quote - SoCa"
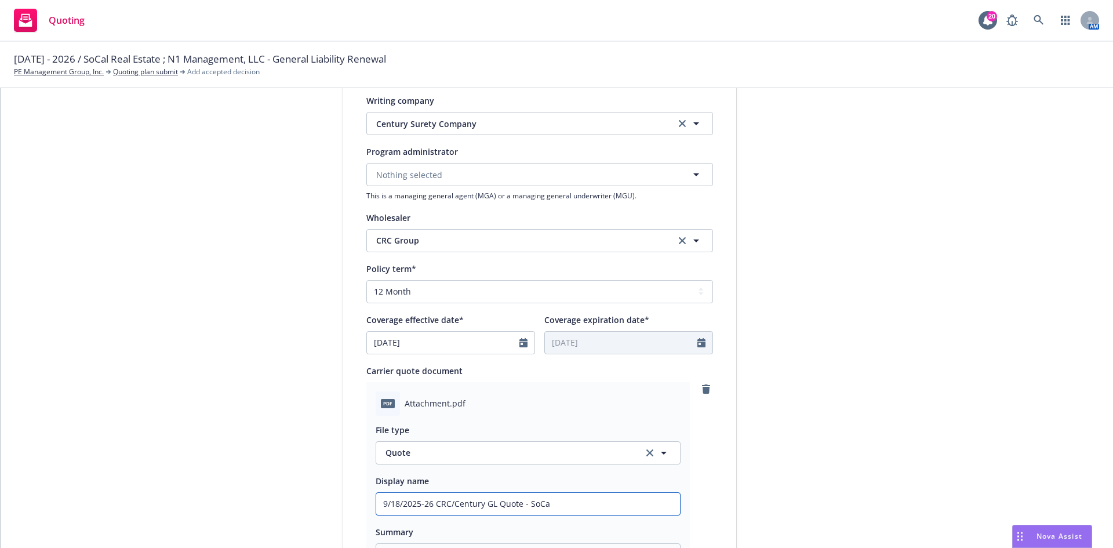
type textarea "x"
type input "9/18/2025-26 CRC/Century GL Quote - SoCal"
type textarea "x"
type input "9/18/2025-26 CRC/Century GL Quote - SoCal"
type textarea "x"
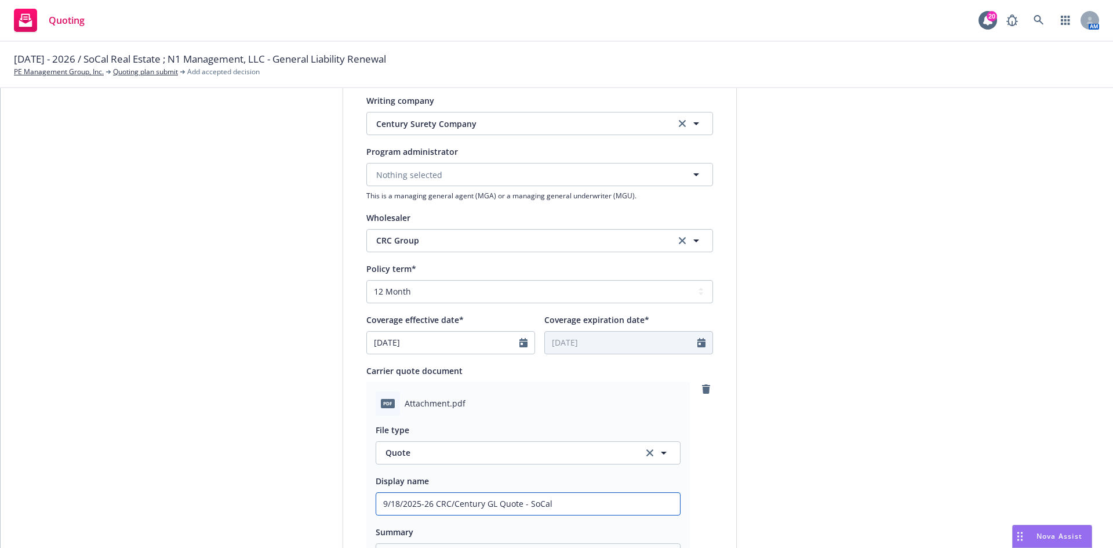
type input "9/18/2025-26 CRC/Century GL Quote - SoCal R"
type textarea "x"
type input "9/18/2025-26 CRC/Century GL Quote - SoCal Re"
type textarea "x"
type input "9/18/2025-26 CRC/Century GL Quote - SoCal Rea"
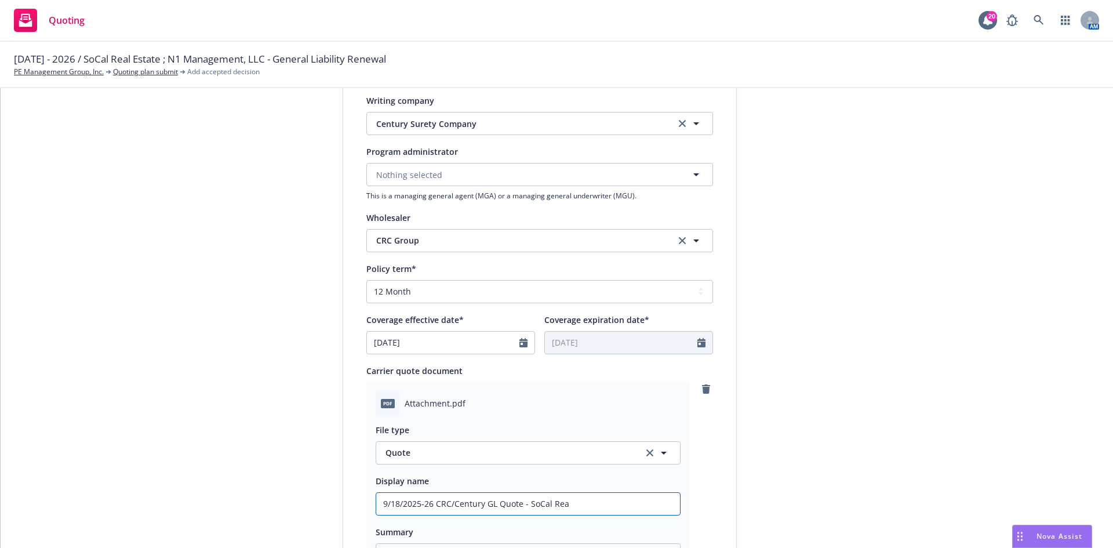
type textarea "x"
type input "9/18/2025-26 CRC/Century GL Quote - SoCal Real"
type textarea "x"
type input "9/18/2025-26 CRC/Century GL Quote - SoCal Real"
type textarea "x"
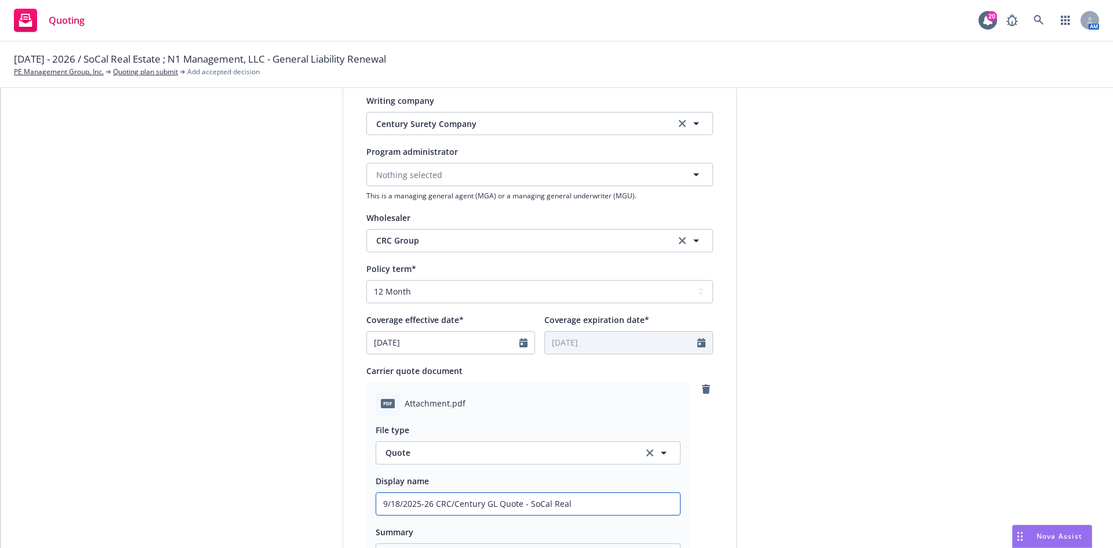
type input "9/18/2025-26 CRC/Century GL Quote - SoCal Real E"
type textarea "x"
type input "9/18/2025-26 CRC/Century GL Quote - SoCal Real Es"
type textarea "x"
type input "9/18/2025-26 CRC/Century GL Quote - SoCal Real Est"
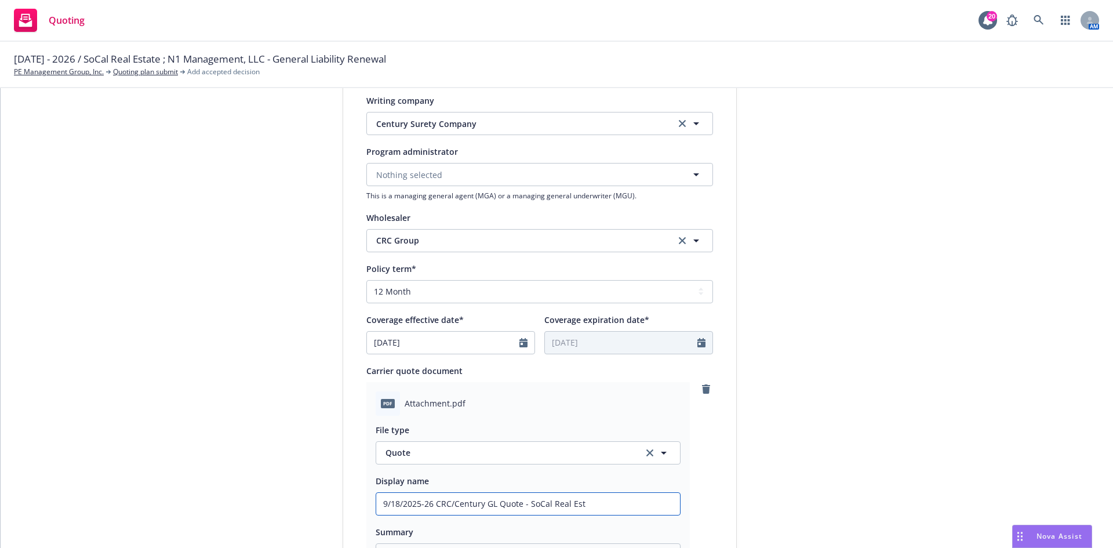
type textarea "x"
type input "9/18/2025-26 CRC/Century GL Quote - SoCal Real Esta"
type textarea "x"
type input "9/18/2025-26 CRC/Century GL Quote - SoCal Real Estat"
type textarea "x"
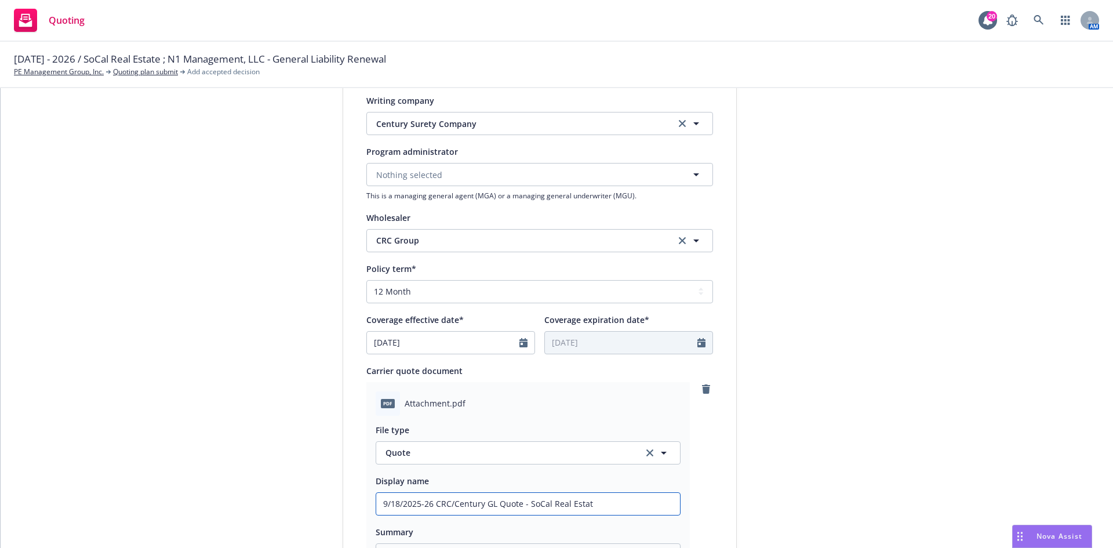
type input "9/18/2025-26 CRC/Century GL Quote - SoCal Real Estate"
type textarea "x"
type input "9/18/2025-26 CRC/Century GL Quote - SoCal Real Estate"
type textarea "x"
type input "9/18/2025-26 CRC/Century GL Quote - SoCal Real Estate a"
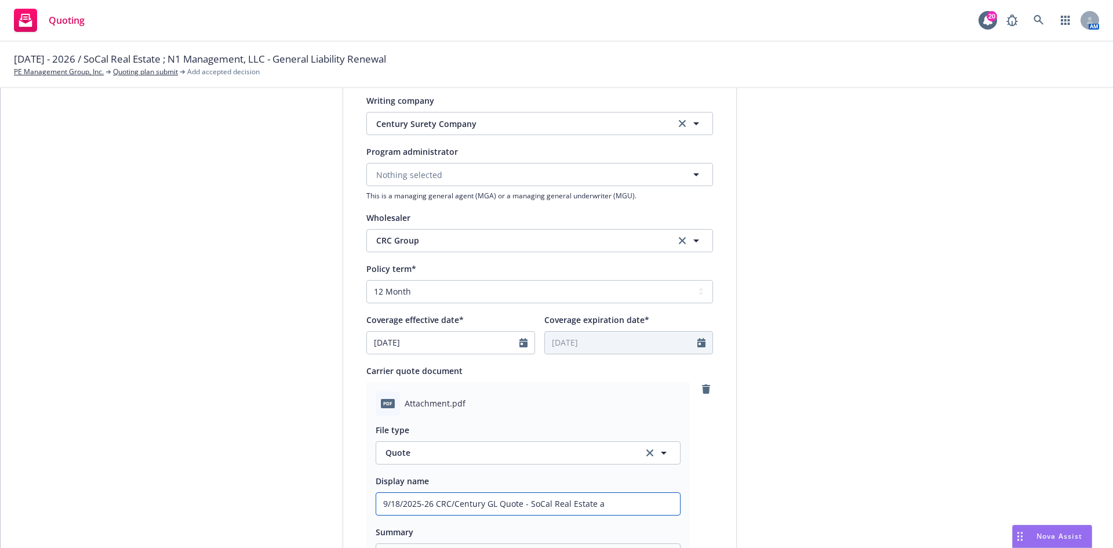
type textarea "x"
type input "9/18/2025-26 CRC/Century GL Quote - SoCal Real Estate an"
type textarea "x"
type input "9/18/2025-26 CRC/Century GL Quote - SoCal Real Estate and"
type textarea "x"
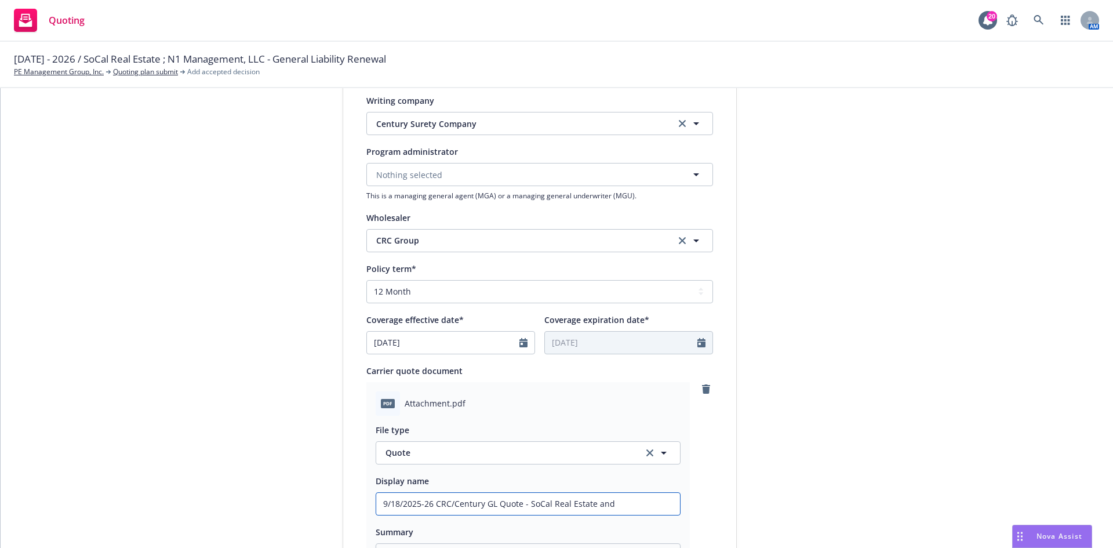
type input "9/18/2025-26 CRC/Century GL Quote - SoCal Real Estate and"
type textarea "x"
type input "9/18/2025-26 CRC/Century GL Quote - SoCal Real Estate and N"
type textarea "x"
type input "9/18/2025-26 CRC/Century GL Quote - SoCal Real Estate and N1"
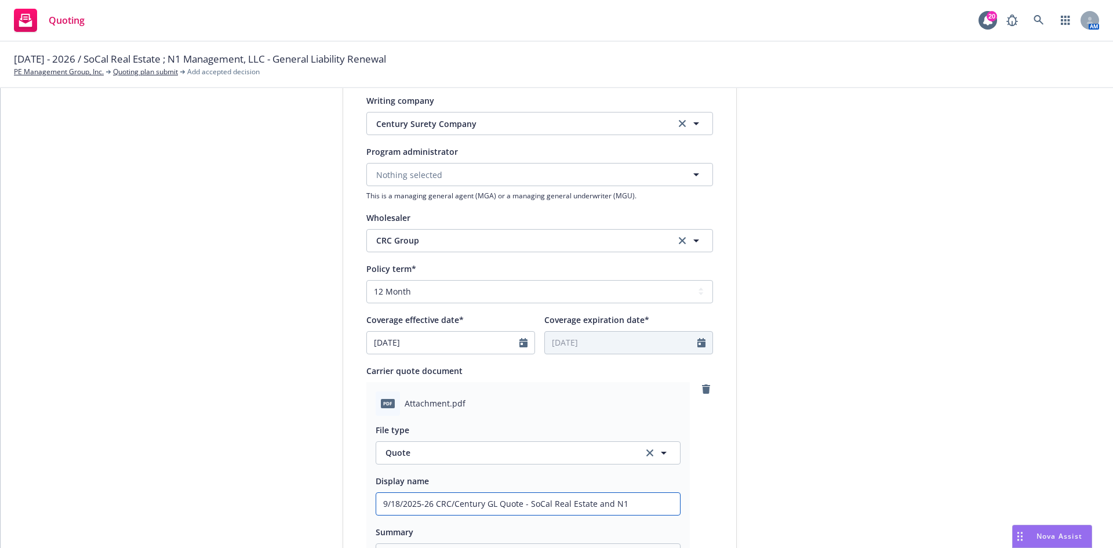
type textarea "x"
type input "9/18/2025-26 CRC/Century GL Quote - SoCal Real Estate and N1"
type textarea "x"
type input "9/18/2025-26 CRC/Century GL Quote - SoCal Real Estate and N1 I"
type textarea "x"
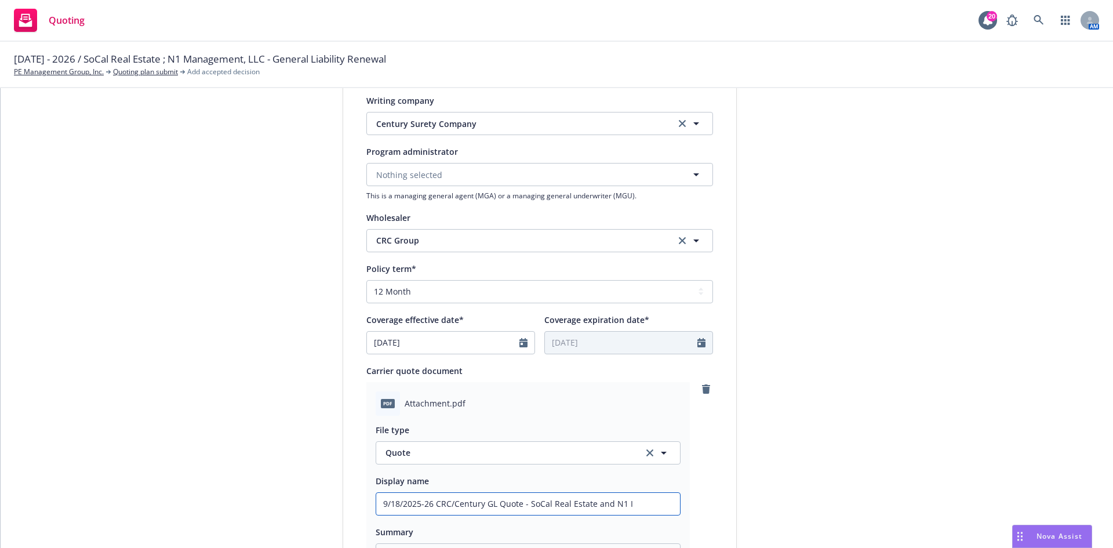
type input "9/18/2025-26 CRC/Century GL Quote - SoCal Real Estate and N1 In"
type textarea "x"
type input "9/18/2025-26 CRC/Century GL Quote - SoCal Real Estate and N1 Inv"
type textarea "x"
type input "9/18/2025-26 CRC/Century GL Quote - SoCal Real Estate and N1 Inve"
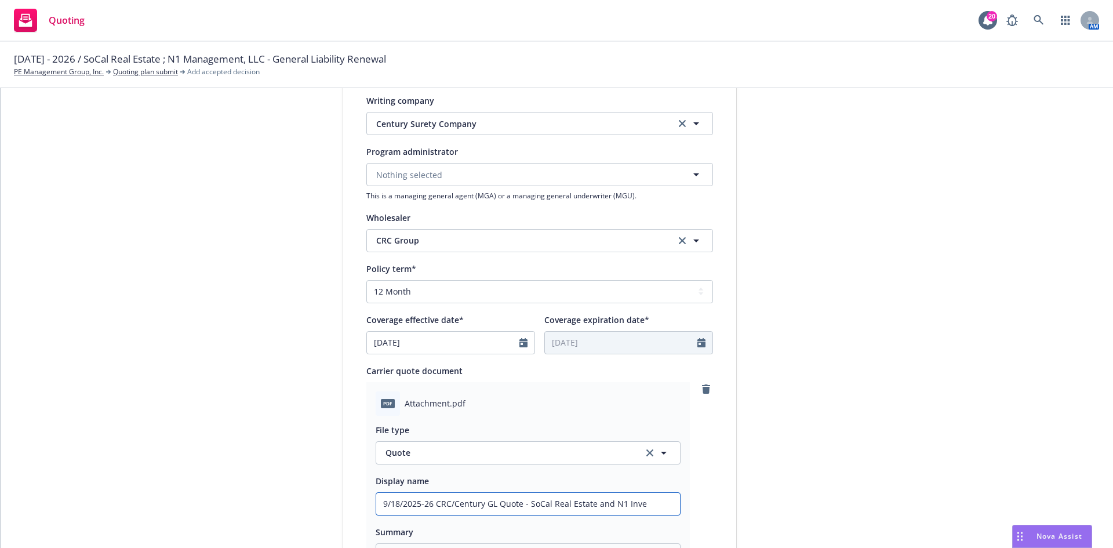
type textarea "x"
type input "9/18/2025-26 CRC/Century GL Quote - SoCal Real Estate and N1 Inves"
type textarea "x"
type input "9/18/2025-26 CRC/Century GL Quote - SoCal Real Estate and N1 Invest"
type textarea "x"
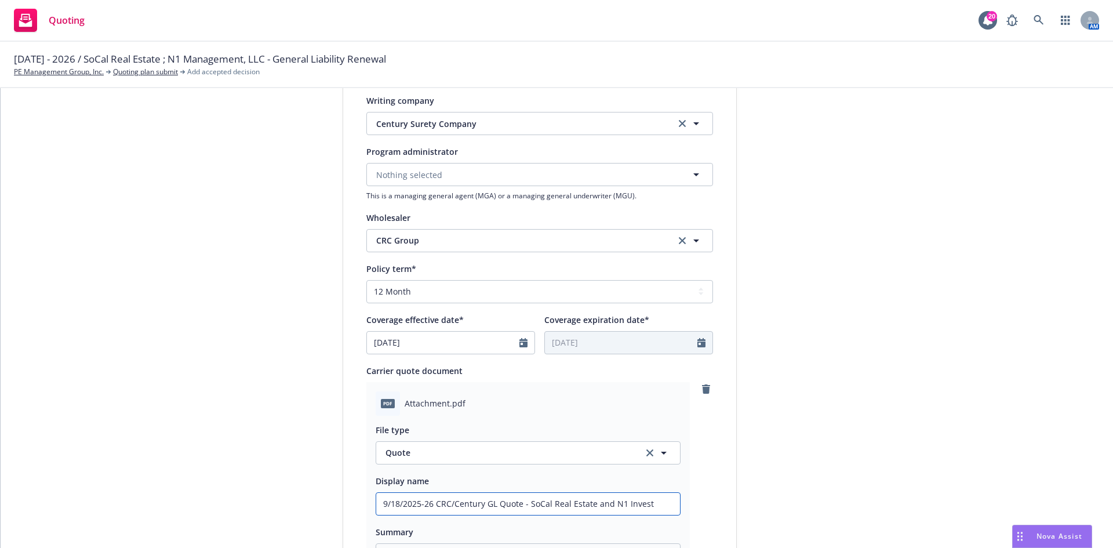
type input "9/18/2025-26 CRC/Century GL Quote - SoCal Real Estate and N1 Investe"
type textarea "x"
type input "9/18/2025-26 CRC/Century GL Quote - SoCal Real Estate and N1 Investem"
type textarea "x"
type input "9/18/2025-26 CRC/Century GL Quote - SoCal Real Estate and N1 Investeme"
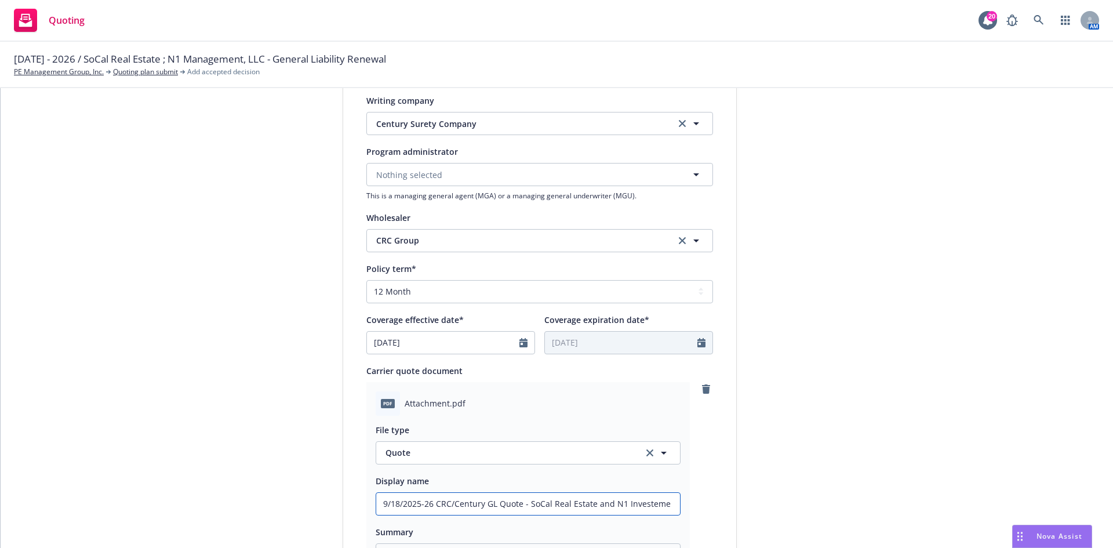
type textarea "x"
type input "9/18/2025-26 CRC/Century GL Quote - SoCal Real Estate and N1 Investement"
type textarea "x"
type input "9/18/2025-26 CRC/Century GL Quote - SoCal Real Estate and N1 Investements"
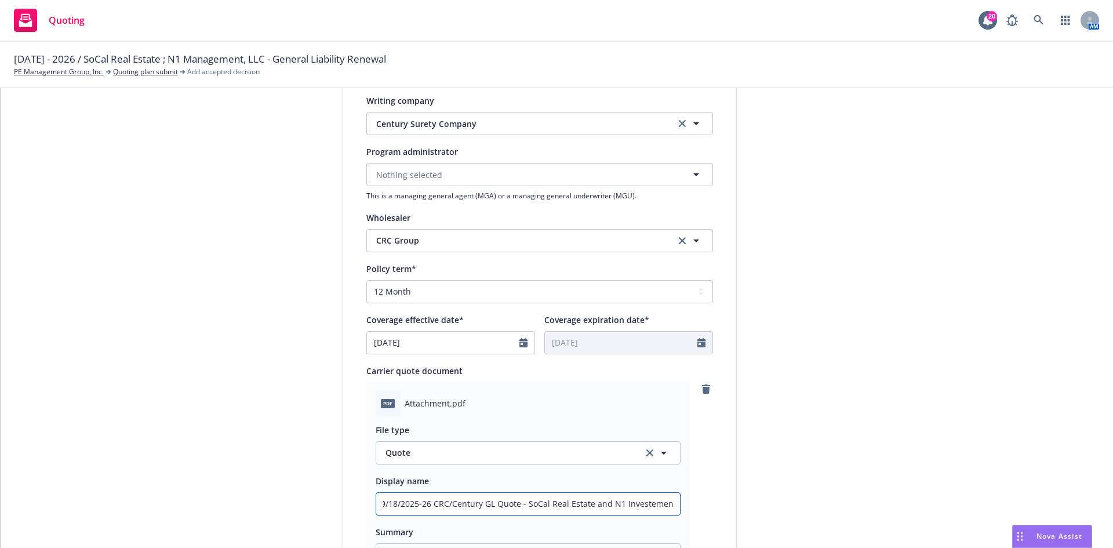
type textarea "x"
type input "9/18/2025-26 CRC/Century GL Quote - SoCal Real Estate and N1 Investement"
type textarea "x"
type input "9/18/2025-26 CRC/Century GL Quote - SoCal Real Estate and N1 Investemen"
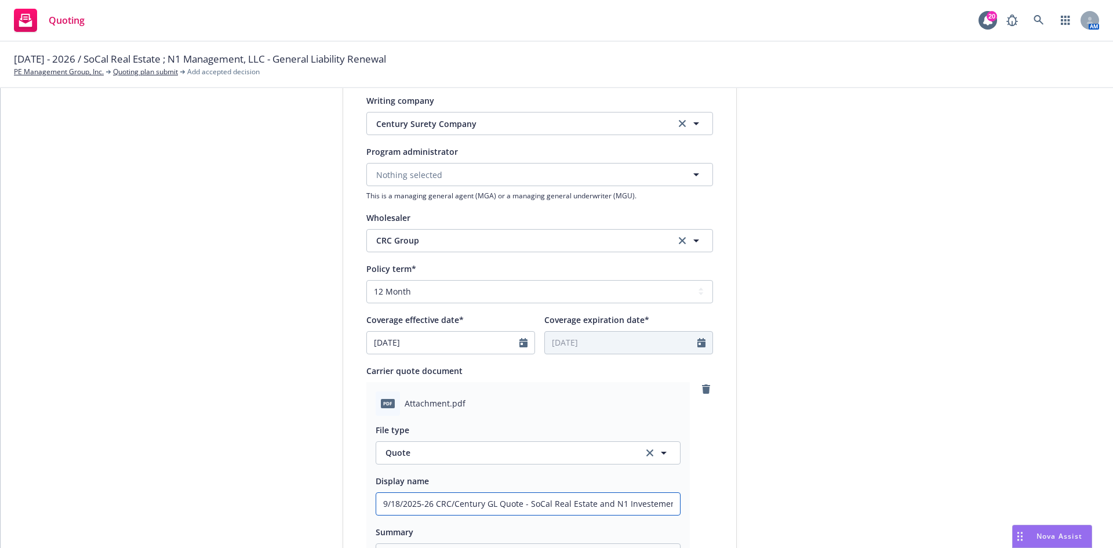
type textarea "x"
type input "9/18/2025-26 CRC/Century GL Quote - SoCal Real Estate and N1 Investeme"
type textarea "x"
type input "9/18/2025-26 CRC/Century GL Quote - SoCal Real Estate and N1 Investem"
type textarea "x"
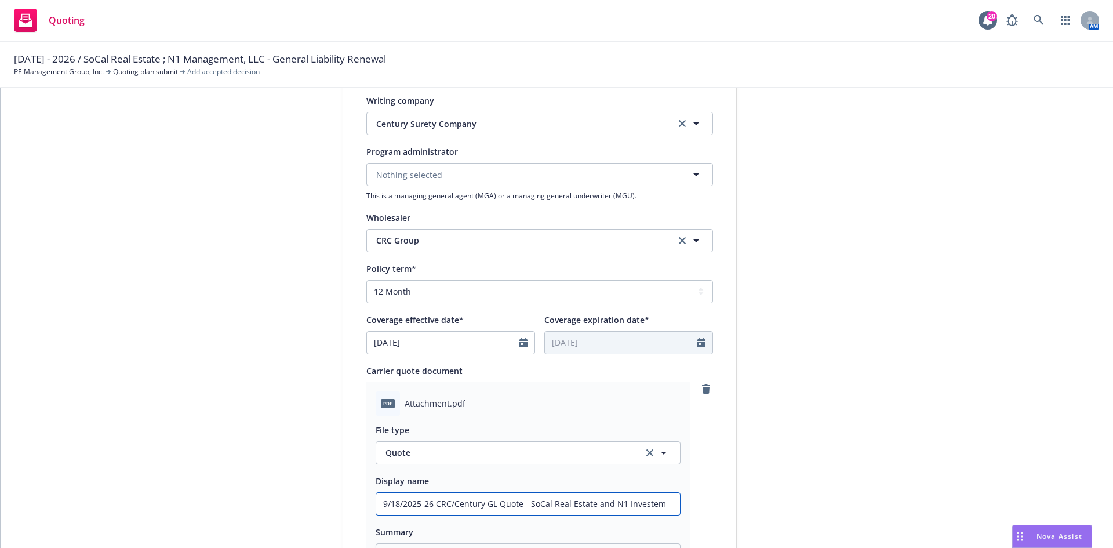
type input "9/18/2025-26 CRC/Century GL Quote - SoCal Real Estate and N1 Investe"
type textarea "x"
type input "9/18/2025-26 CRC/Century GL Quote - SoCal Real Estate and N1 Invest"
type textarea "x"
type input "9/18/2025-26 CRC/Century GL Quote - SoCal Real Estate and N1 Inves"
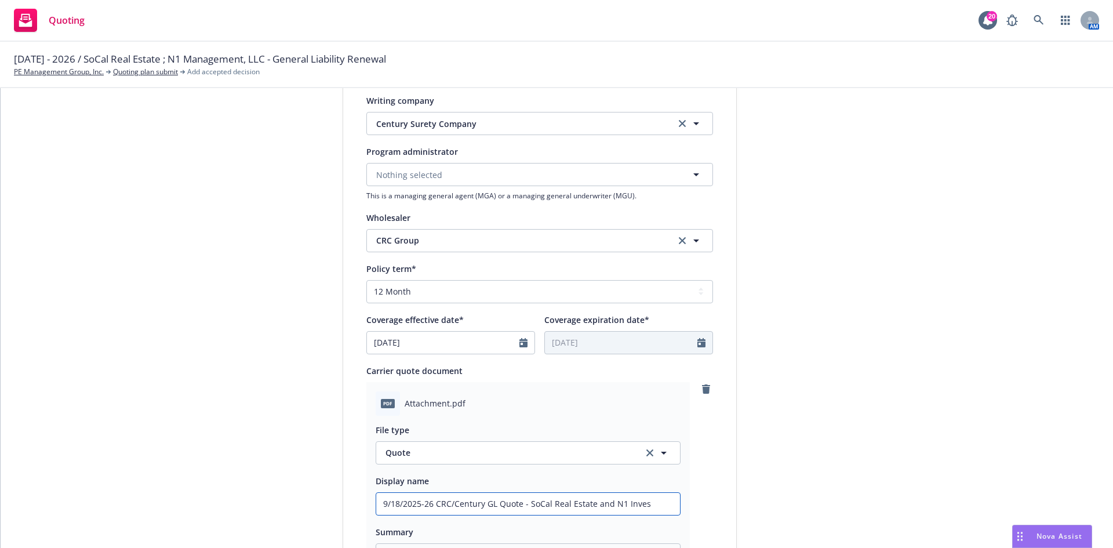
type textarea "x"
type input "9/18/2025-26 CRC/Century GL Quote - SoCal Real Estate and N1 Inve"
type textarea "x"
type input "9/18/2025-26 CRC/Century GL Quote - SoCal Real Estate and N1 Inv"
type textarea "x"
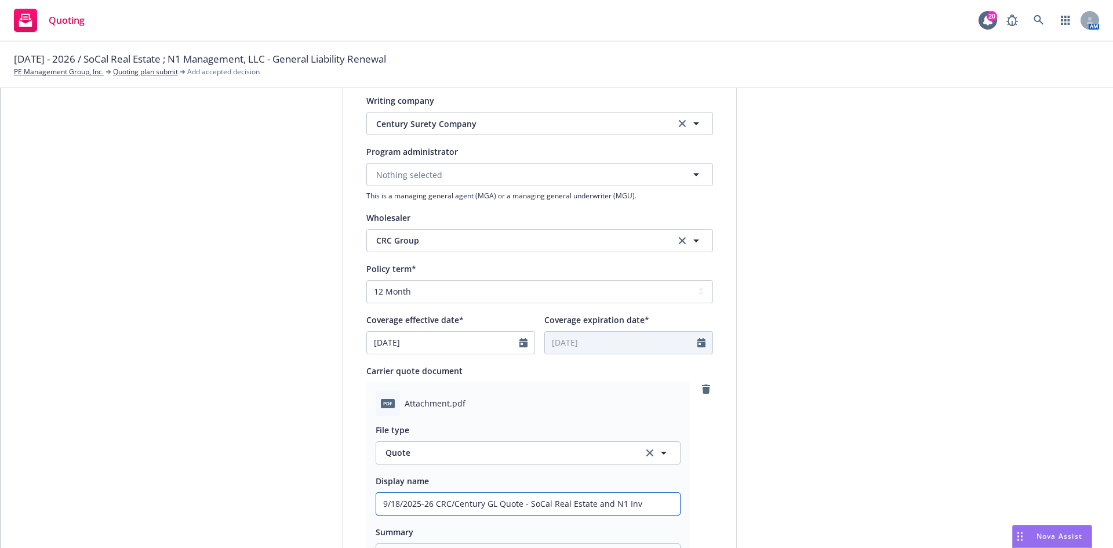
type input "9/18/2025-26 CRC/Century GL Quote - SoCal Real Estate and N1 In"
type textarea "x"
type input "9/18/2025-26 CRC/Century GL Quote - SoCal Real Estate and N1 I"
type textarea "x"
type input "9/18/2025-26 CRC/Century GL Quote - SoCal Real Estate and N1"
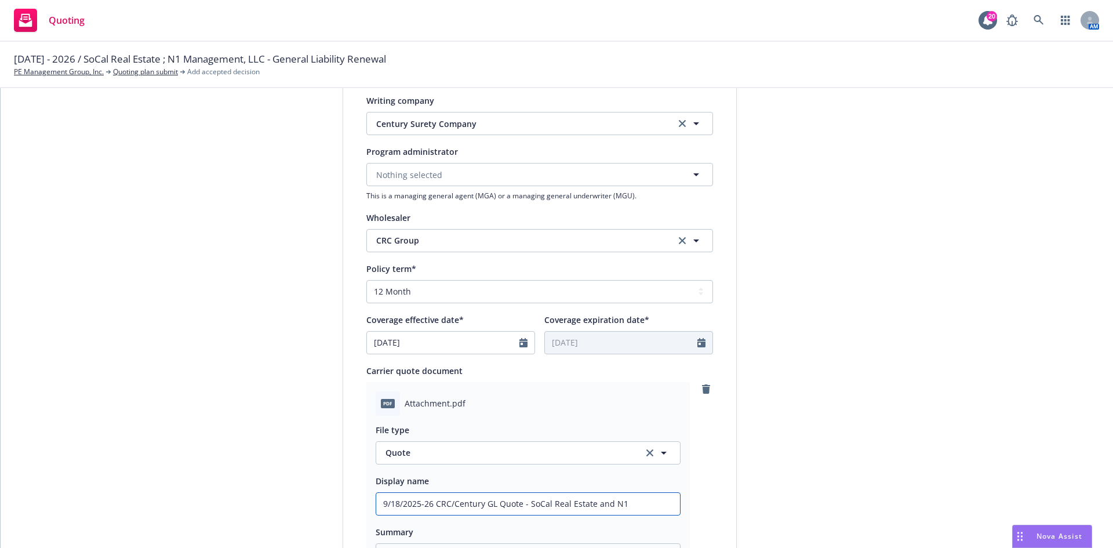
type textarea "x"
type input "9/18/2025-26 CRC/Century GL Quote - SoCal Real Estate and N1 M"
type textarea "x"
type input "9/18/2025-26 CRC/Century GL Quote - SoCal Real Estate and N1 Ma"
type textarea "x"
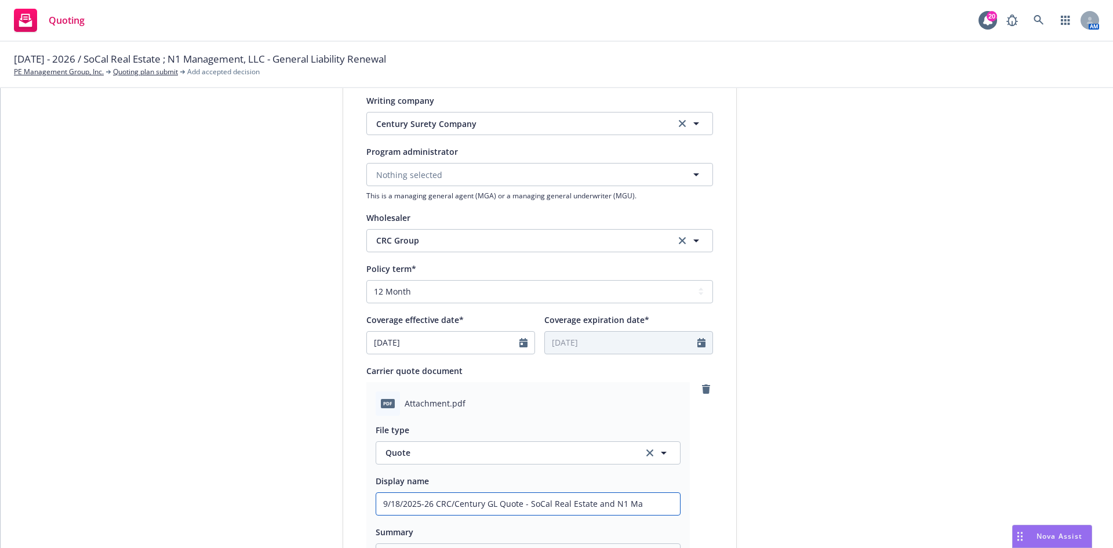
type input "9/18/2025-26 CRC/Century GL Quote - SoCal Real Estate and N1 Man"
type textarea "x"
type input "9/18/2025-26 CRC/Century GL Quote - SoCal Real Estate and N1 Mana"
type textarea "x"
type input "9/18/2025-26 CRC/Century GL Quote - SoCal Real Estate and N1 Manag"
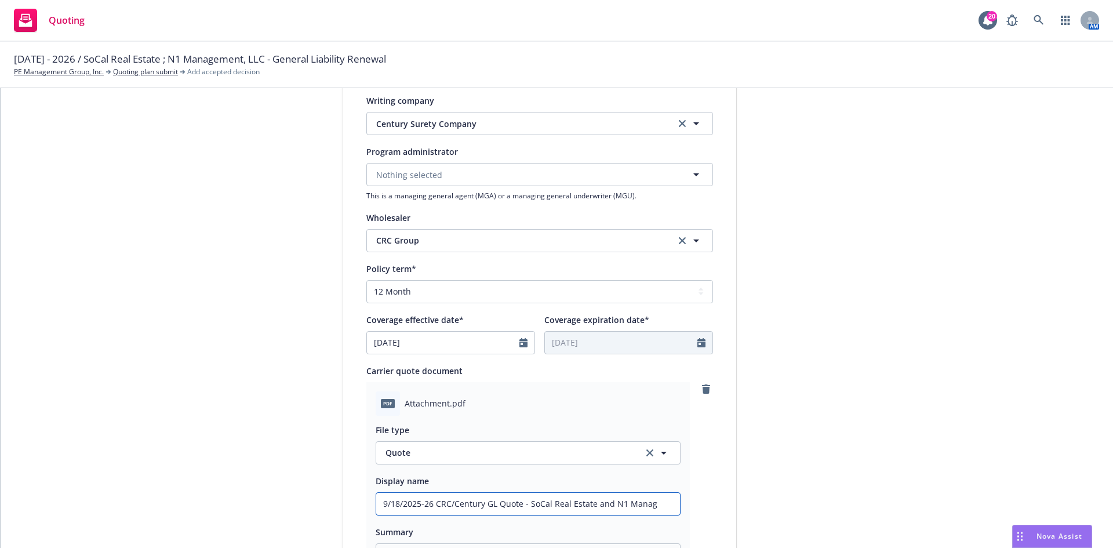
type textarea "x"
type input "9/18/2025-26 CRC/Century GL Quote - SoCal Real Estate and N1 Manage"
type textarea "x"
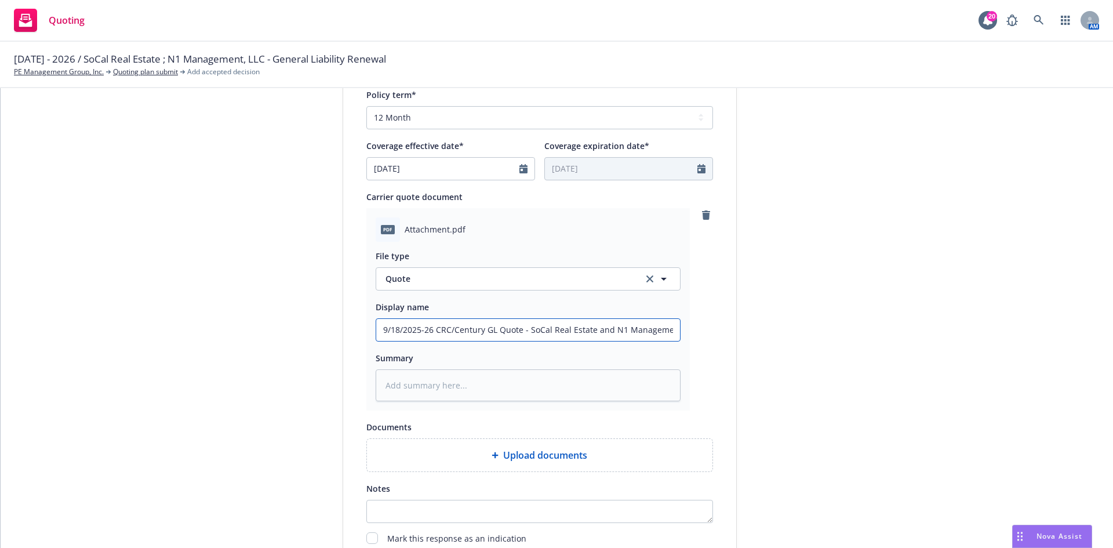
drag, startPoint x: 669, startPoint y: 333, endPoint x: 339, endPoint y: 329, distance: 330.4
click at [343, 330] on div "Display name CRC Group Quote expiration date* [DATE] The quoted coverage and pr…" at bounding box center [539, 139] width 393 height 814
click at [473, 387] on textarea at bounding box center [528, 385] width 305 height 32
paste textarea "9/18/2025-26 CRC/Century GL Quote - SoCal Real Estate and N1 Management"
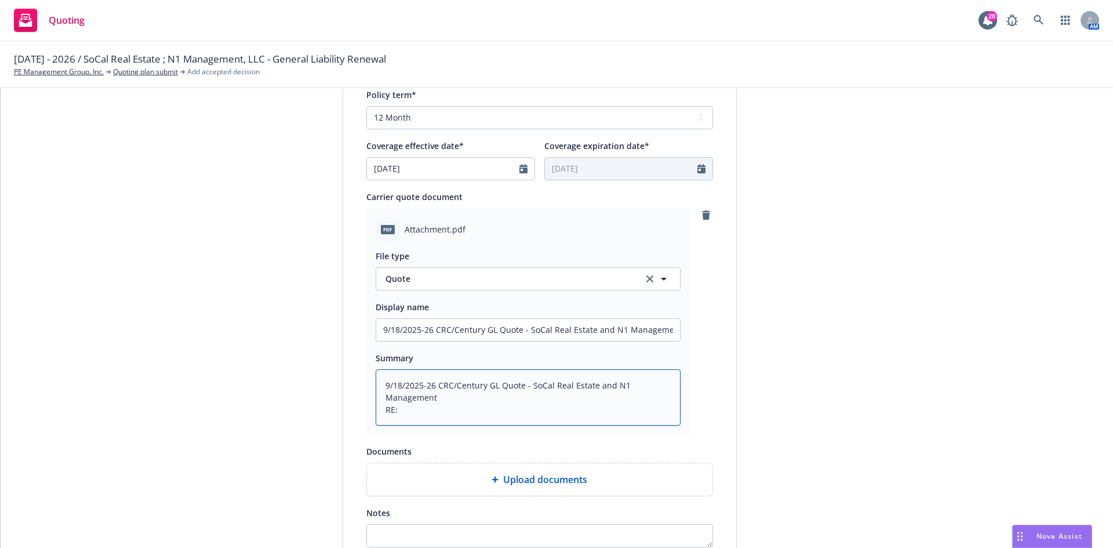
click at [429, 413] on textarea "9/18/2025-26 CRC/Century GL Quote - SoCal Real Estate and N1 Management RE:" at bounding box center [528, 397] width 305 height 56
paste textarea "1498 La [PERSON_NAME] and 1474 La Habra"
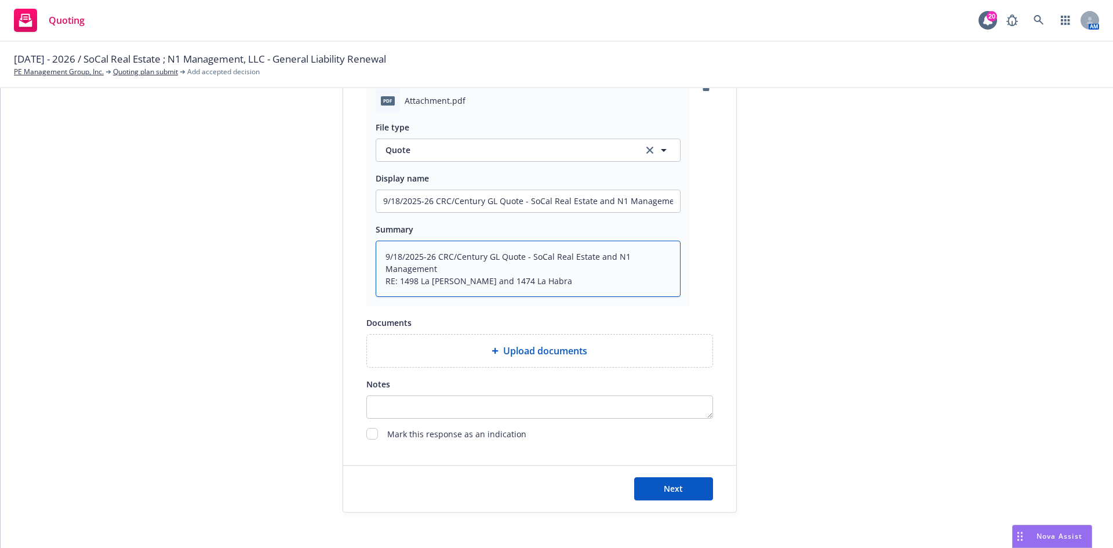
scroll to position [603, 0]
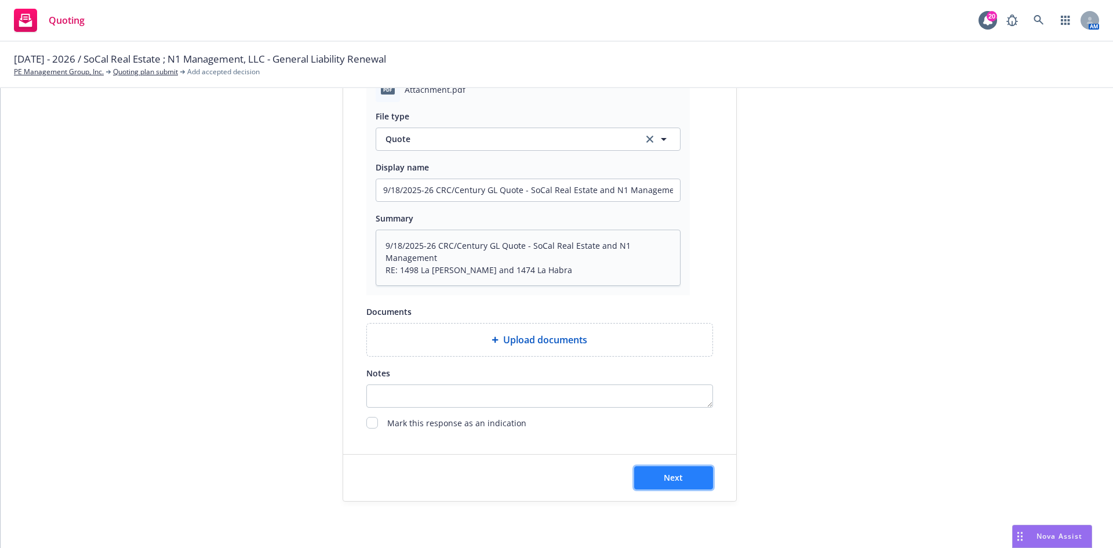
click at [694, 478] on button "Next" at bounding box center [673, 477] width 79 height 23
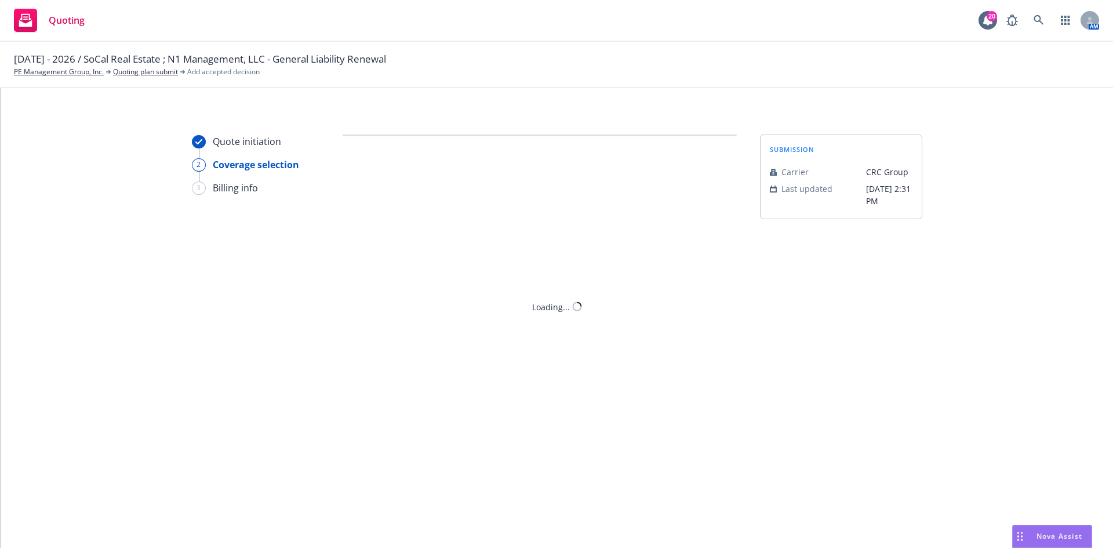
scroll to position [0, 0]
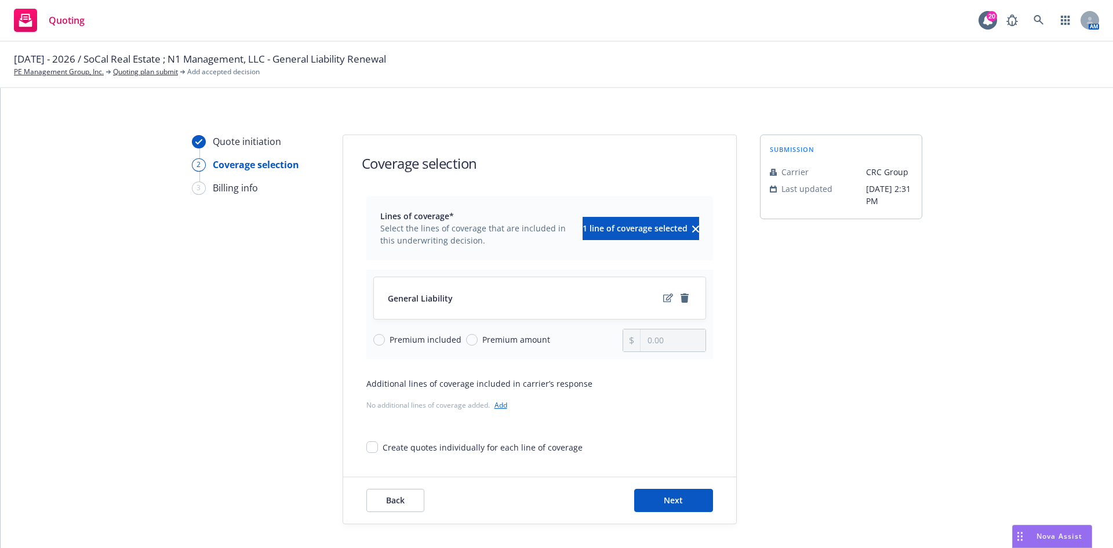
click at [498, 336] on span "Premium amount" at bounding box center [516, 339] width 68 height 12
click at [478, 336] on input "Premium amount" at bounding box center [472, 340] width 12 height 12
click at [672, 330] on input "0.00" at bounding box center [673, 340] width 64 height 22
drag, startPoint x: 673, startPoint y: 334, endPoint x: 612, endPoint y: 337, distance: 61.5
click at [612, 337] on div "Premium included Premium amount 0.00" at bounding box center [539, 340] width 333 height 23
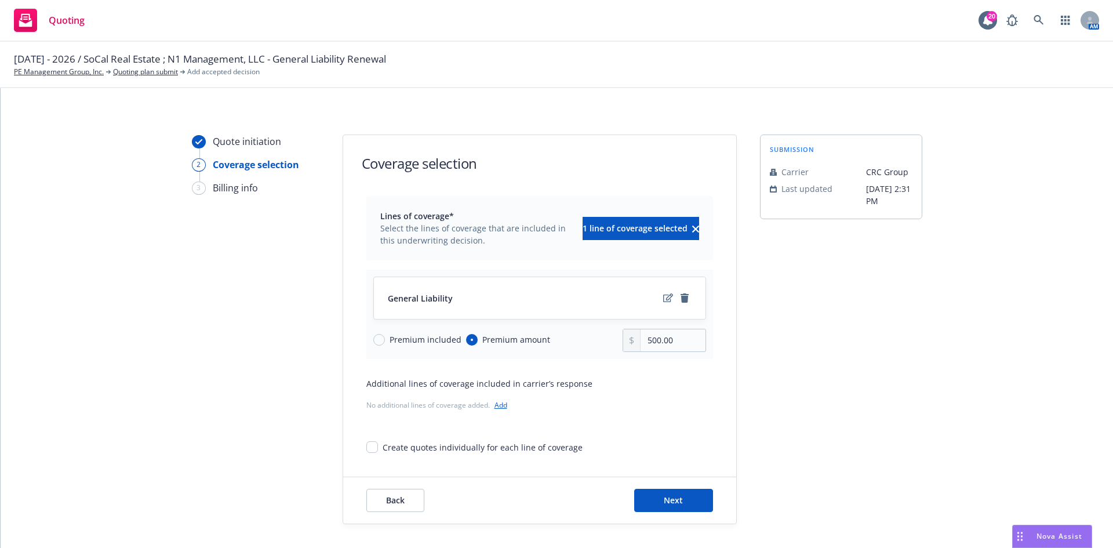
click at [641, 401] on div "No additional lines of coverage added. Add" at bounding box center [539, 405] width 347 height 12
click at [681, 486] on div "Back Next" at bounding box center [539, 500] width 393 height 46
click at [704, 491] on button "Next" at bounding box center [673, 500] width 79 height 23
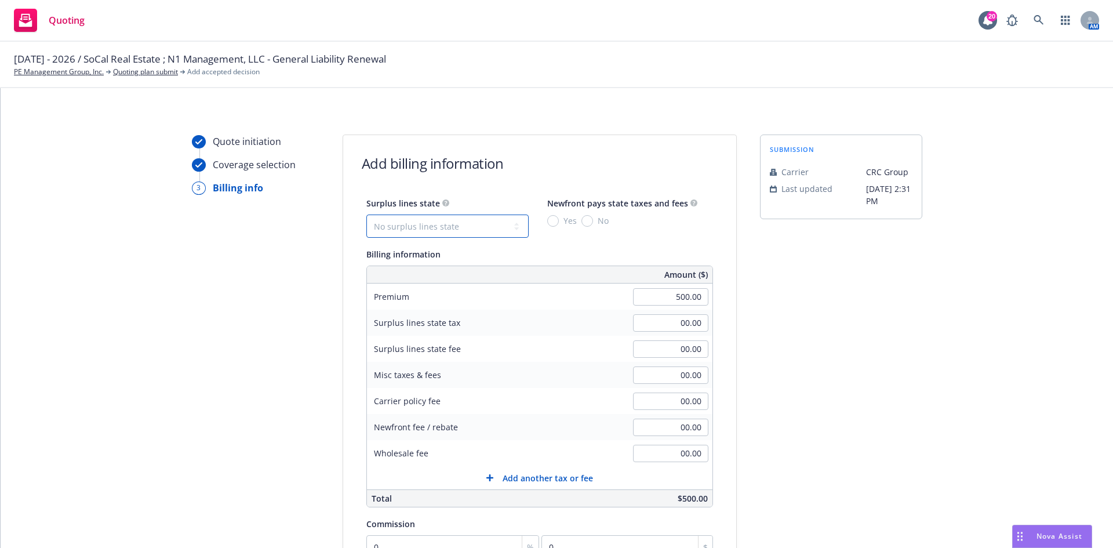
click at [427, 216] on select "No surplus lines state [US_STATE] [US_STATE] [US_STATE] [US_STATE] [US_STATE] […" at bounding box center [447, 225] width 162 height 23
click at [366, 214] on select "No surplus lines state [US_STATE] [US_STATE] [US_STATE] [US_STATE] [US_STATE] […" at bounding box center [447, 225] width 162 height 23
click at [581, 222] on input "No" at bounding box center [587, 221] width 12 height 12
click at [657, 406] on input "00.00" at bounding box center [670, 400] width 75 height 17
click at [526, 449] on div "Wholesale fee" at bounding box center [454, 453] width 174 height 26
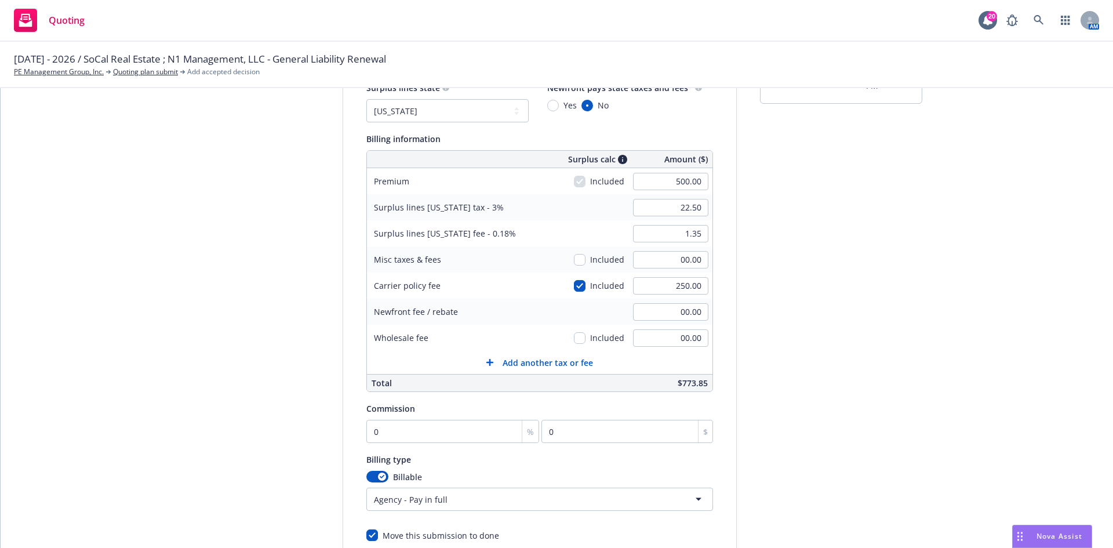
scroll to position [116, 0]
click at [454, 434] on input "0" at bounding box center [452, 430] width 173 height 23
click at [495, 474] on div "Billable" at bounding box center [539, 476] width 347 height 12
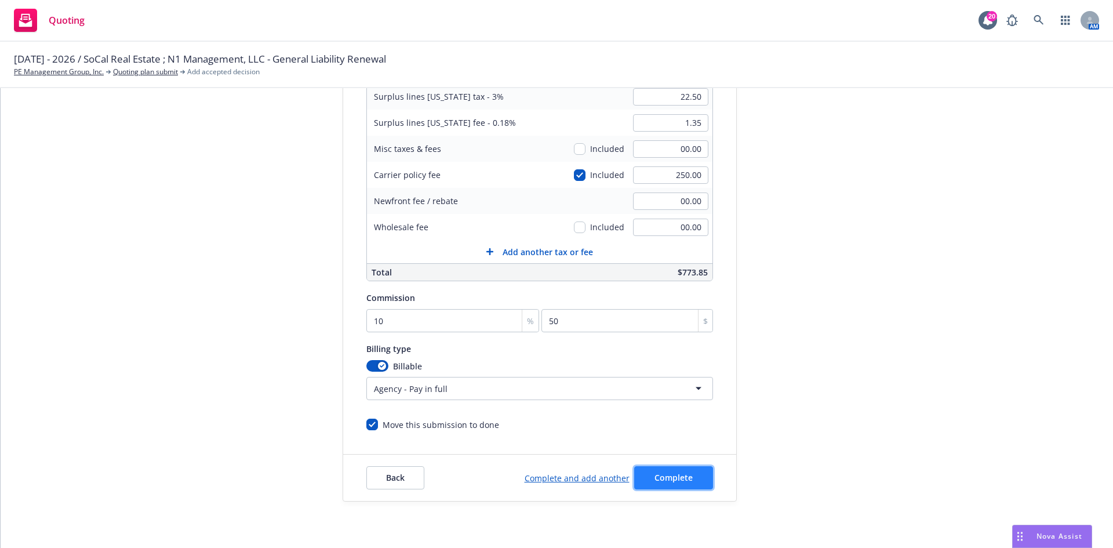
click at [668, 472] on span "Complete" at bounding box center [673, 477] width 38 height 11
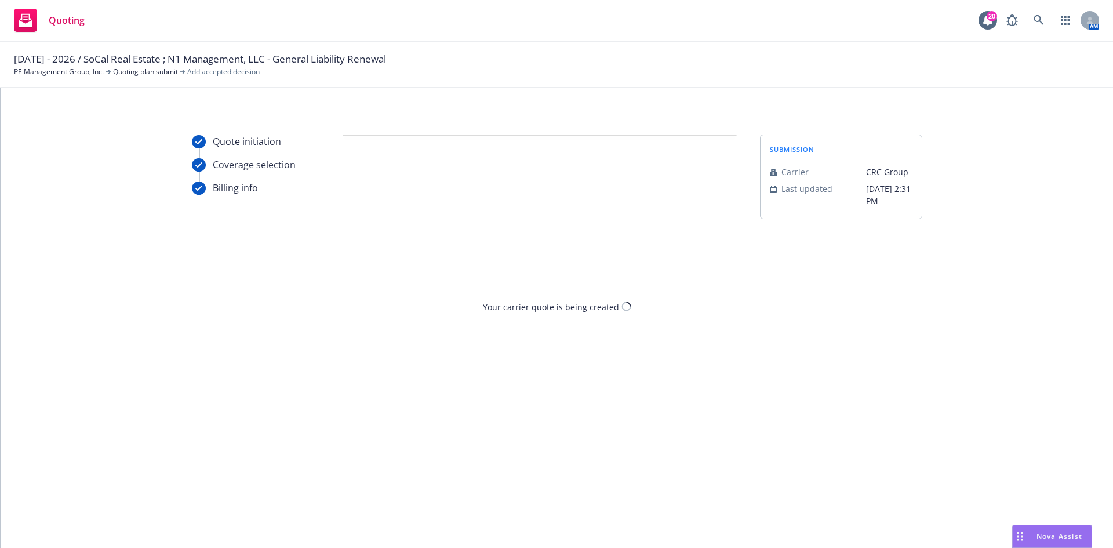
scroll to position [0, 0]
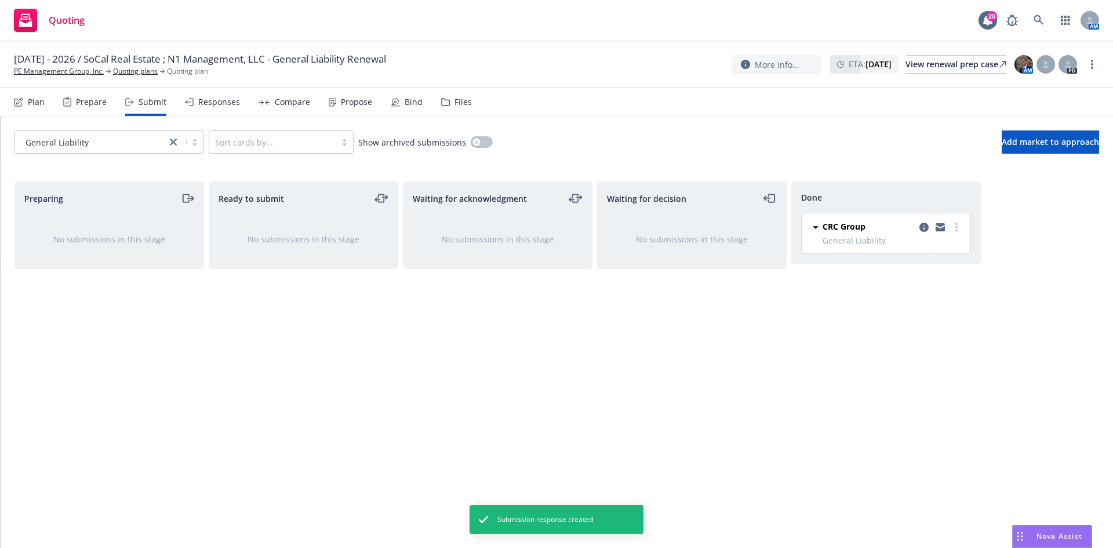
click at [278, 98] on div "Compare" at bounding box center [292, 101] width 35 height 9
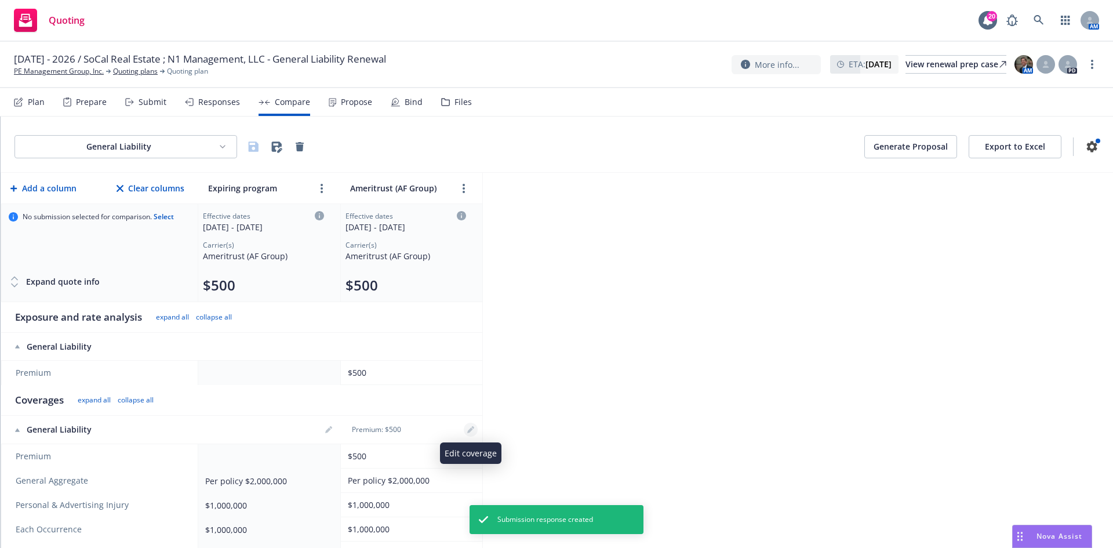
click at [474, 426] on icon "editPencil" at bounding box center [470, 429] width 7 height 7
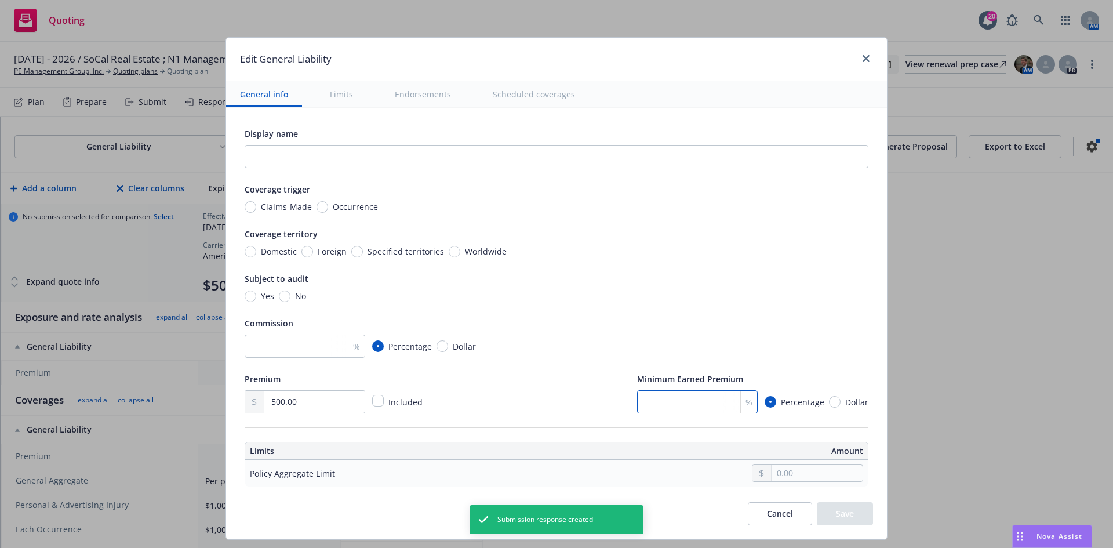
click at [661, 398] on input "number" at bounding box center [697, 401] width 121 height 23
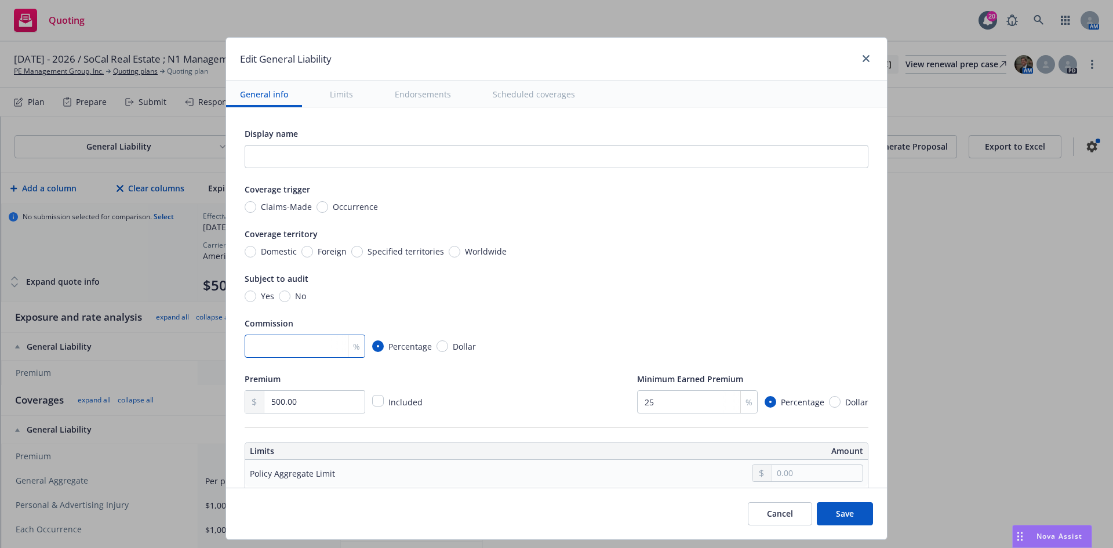
click at [271, 355] on input "number" at bounding box center [305, 345] width 121 height 23
click at [319, 205] on input "Occurrence" at bounding box center [322, 207] width 12 height 12
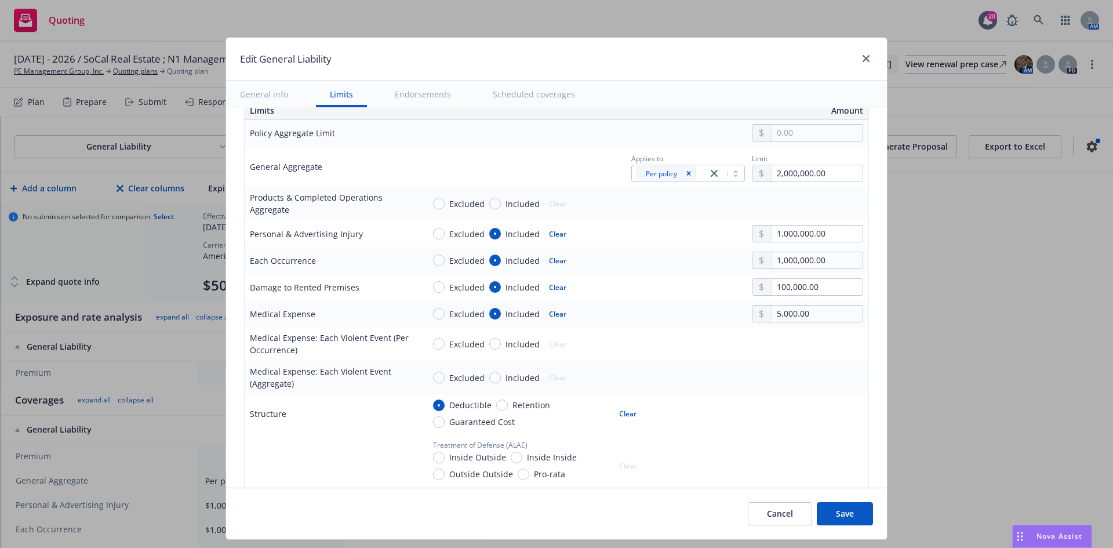
scroll to position [464, 0]
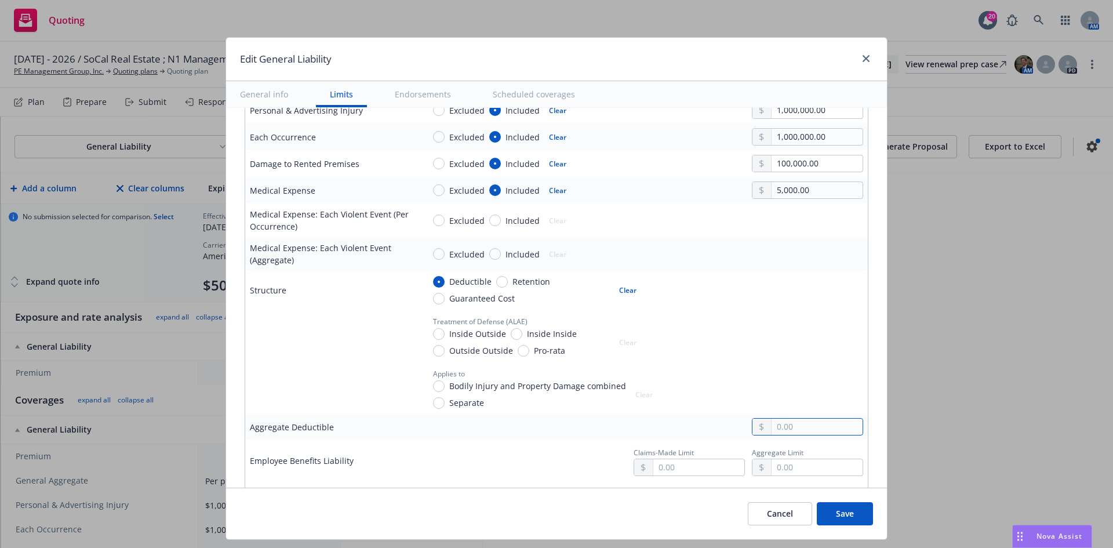
click at [806, 427] on input "text" at bounding box center [817, 427] width 91 height 16
click at [768, 335] on div at bounding box center [807, 335] width 111 height 43
click at [433, 383] on div "Bodily Injury and Property Damage combined" at bounding box center [529, 386] width 193 height 12
click at [433, 383] on input "Bodily Injury and Property Damage combined" at bounding box center [439, 386] width 12 height 12
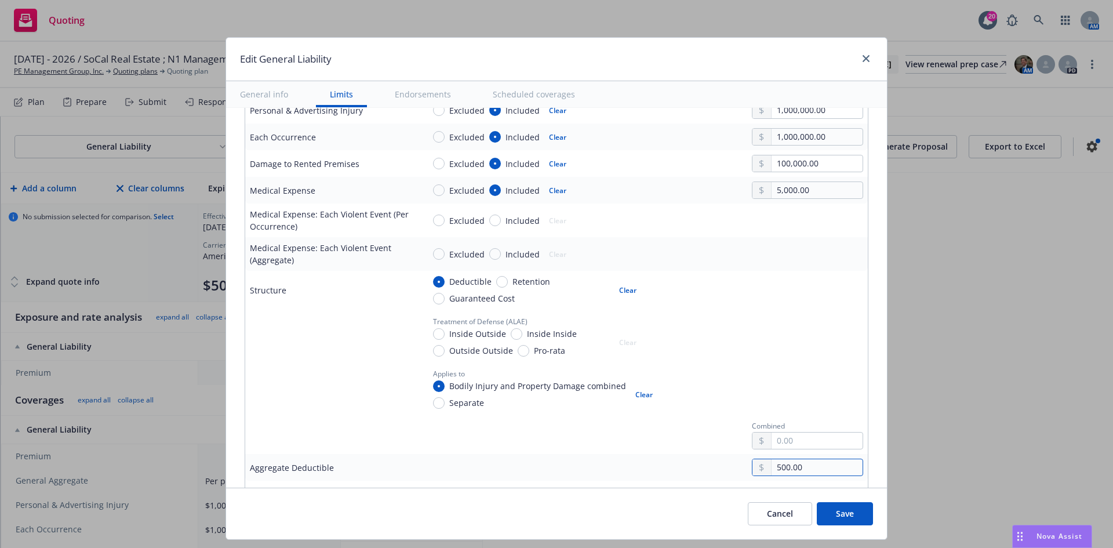
drag, startPoint x: 833, startPoint y: 467, endPoint x: 705, endPoint y: 467, distance: 127.5
click at [706, 465] on div "500.00" at bounding box center [643, 467] width 439 height 17
click at [792, 441] on input "text" at bounding box center [817, 440] width 91 height 16
click at [419, 430] on td "Combined 500.00" at bounding box center [643, 433] width 449 height 41
click at [512, 333] on input "Inside Inside" at bounding box center [517, 334] width 12 height 12
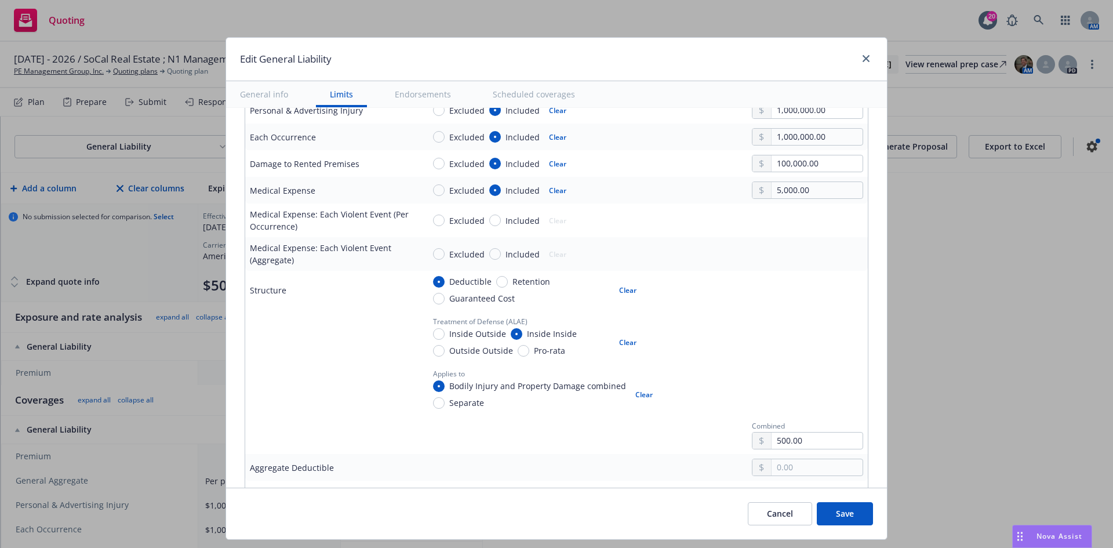
click at [426, 344] on div "Treatment of Defense (ALAE) Inside Outside Inside Inside Outside Outside Pro-ra…" at bounding box center [534, 335] width 220 height 43
click at [621, 340] on button "Clear" at bounding box center [627, 342] width 31 height 16
click at [433, 337] on input "Inside Outside" at bounding box center [439, 334] width 12 height 12
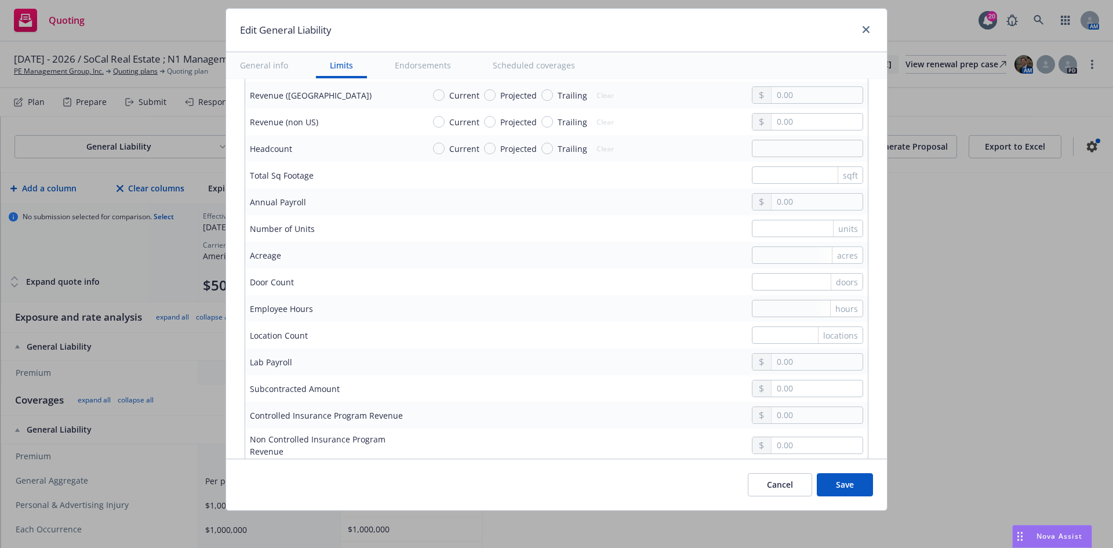
scroll to position [1101, 0]
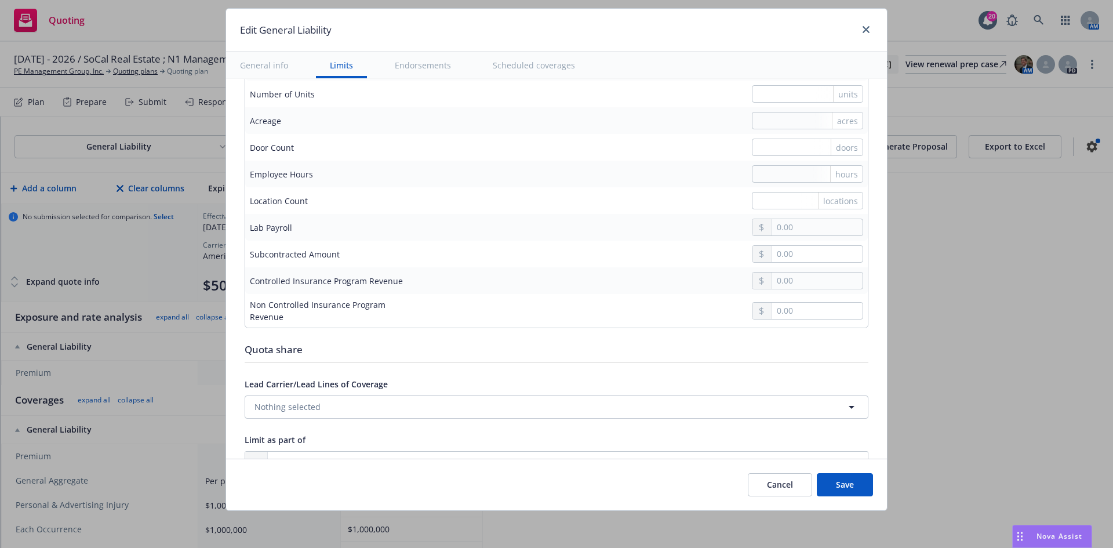
click at [864, 485] on button "Save" at bounding box center [845, 484] width 56 height 23
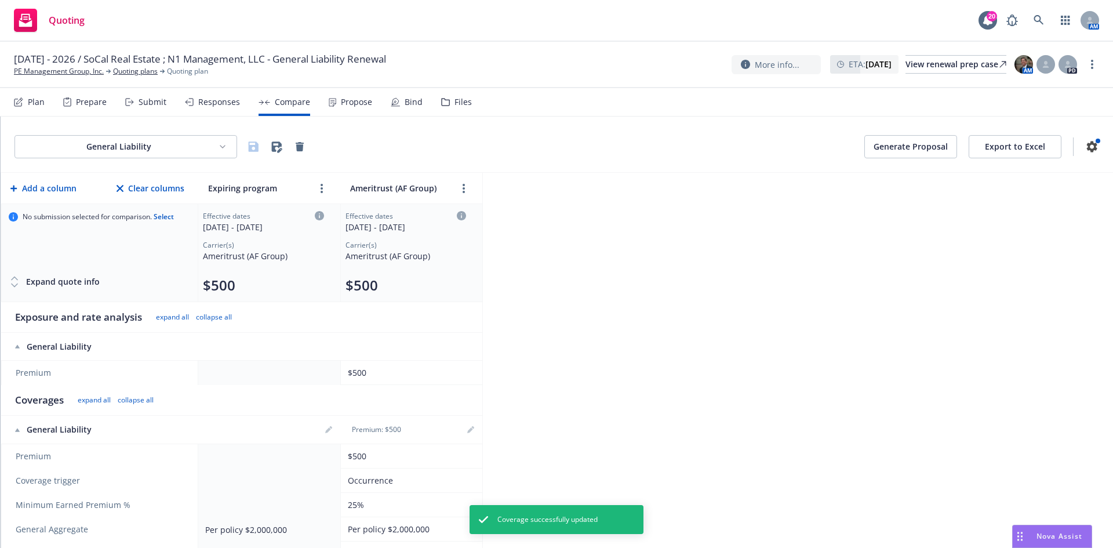
scroll to position [58, 0]
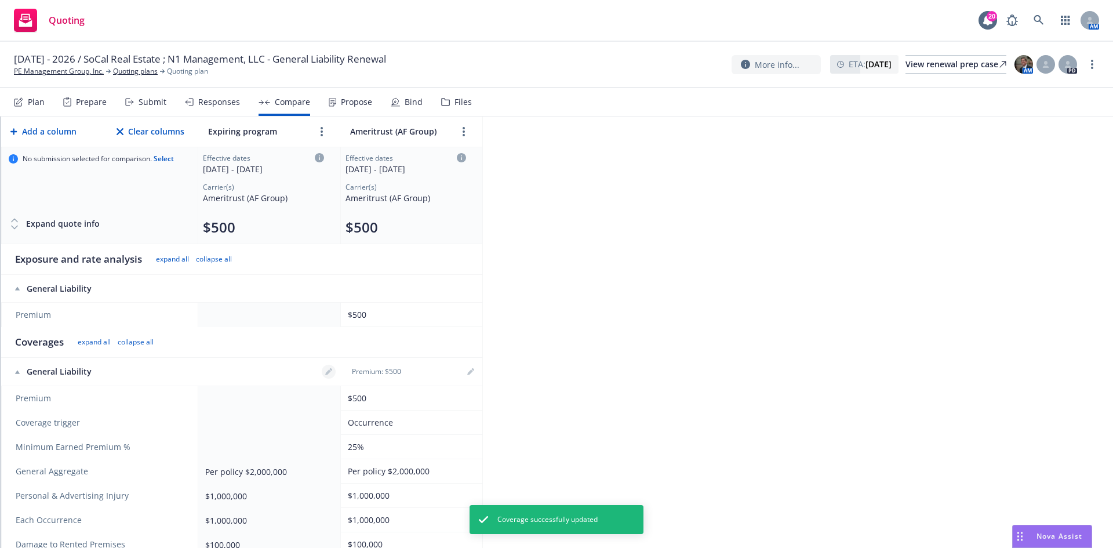
click at [333, 367] on link "editPencil" at bounding box center [329, 372] width 14 height 14
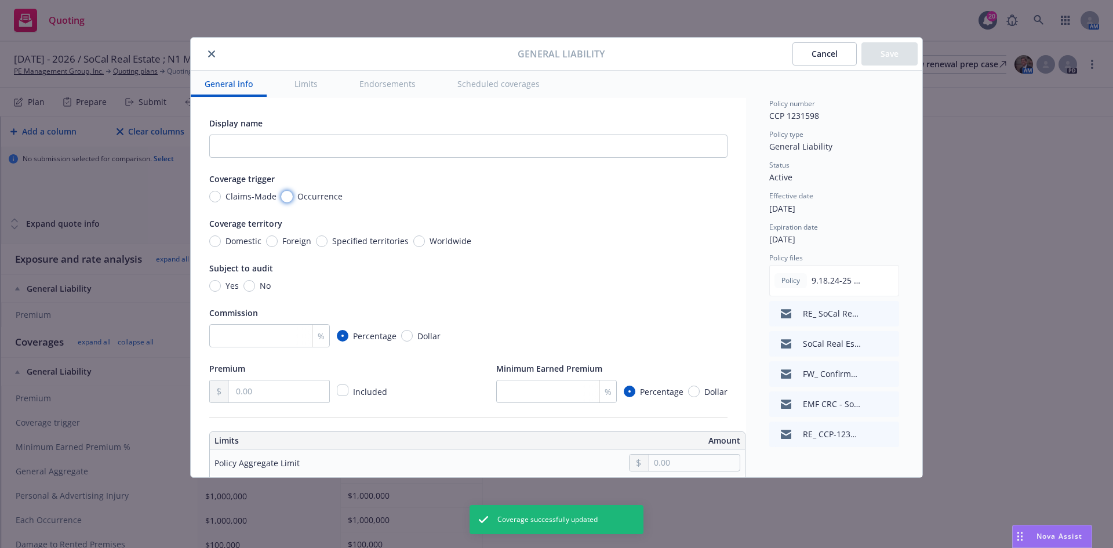
click at [283, 198] on input "Occurrence" at bounding box center [287, 197] width 12 height 12
click at [280, 336] on input "number" at bounding box center [269, 335] width 121 height 23
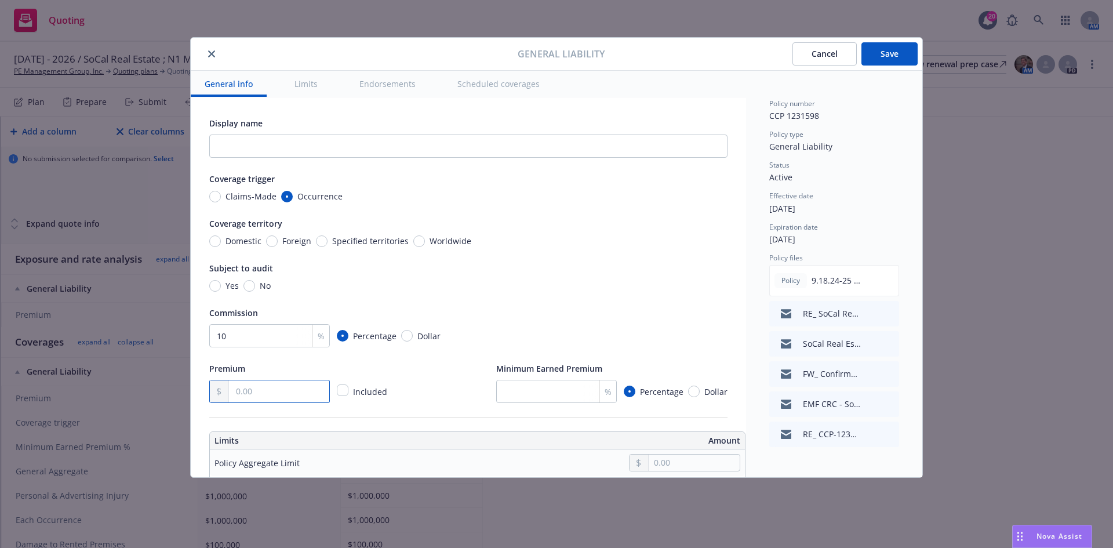
drag, startPoint x: 280, startPoint y: 396, endPoint x: 289, endPoint y: 377, distance: 21.3
click at [280, 395] on input "text" at bounding box center [279, 391] width 100 height 22
click at [540, 384] on input "number" at bounding box center [556, 391] width 121 height 23
click at [609, 293] on div "Display name Coverage trigger Claims-Made Occurrence Coverage territory Domesti…" at bounding box center [468, 259] width 518 height 287
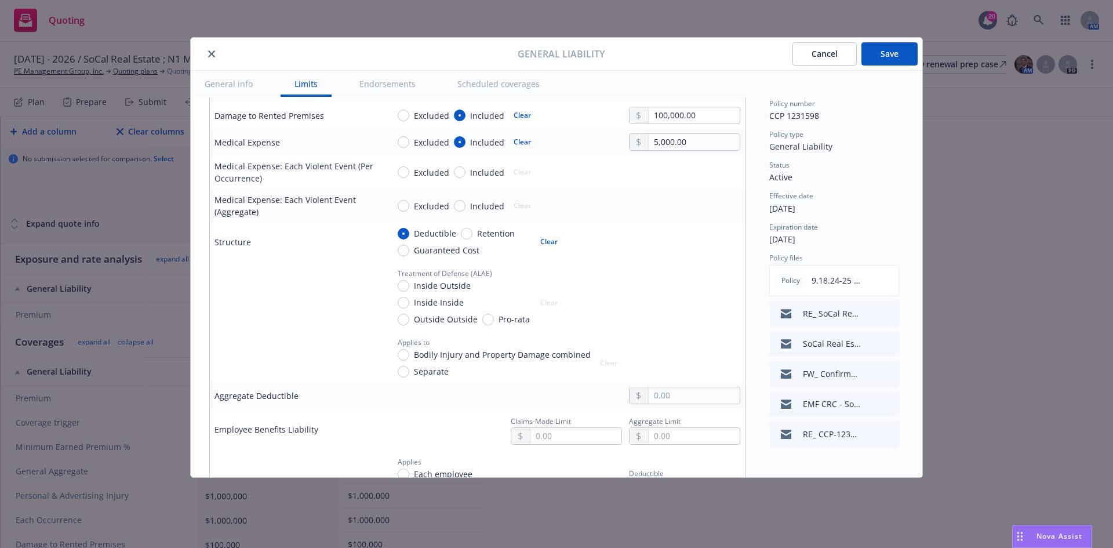
scroll to position [522, 0]
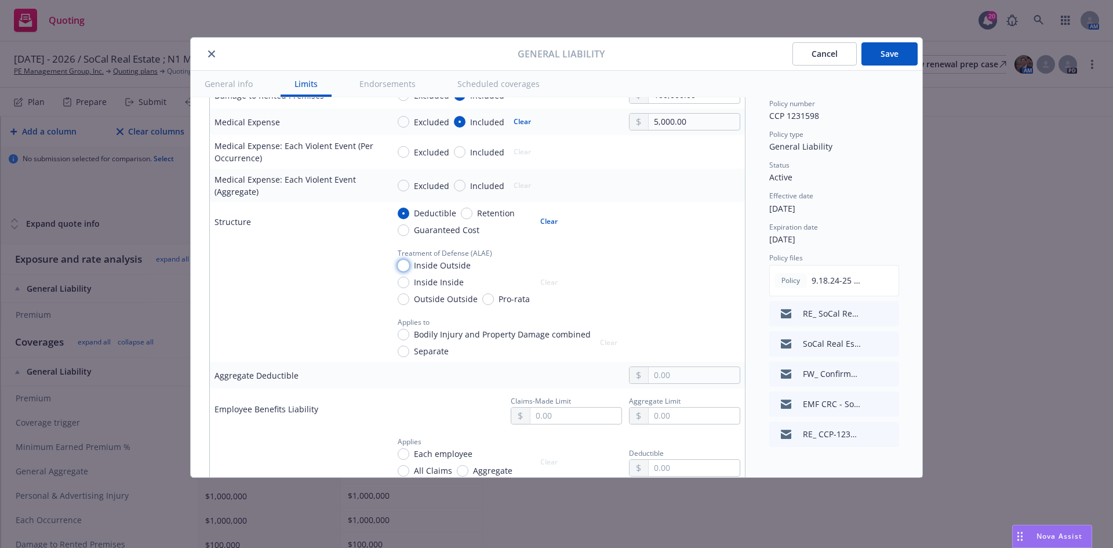
click at [403, 264] on input "Inside Outside" at bounding box center [404, 266] width 12 height 12
click at [403, 333] on input "Bodily Injury and Property Damage combined" at bounding box center [404, 335] width 12 height 12
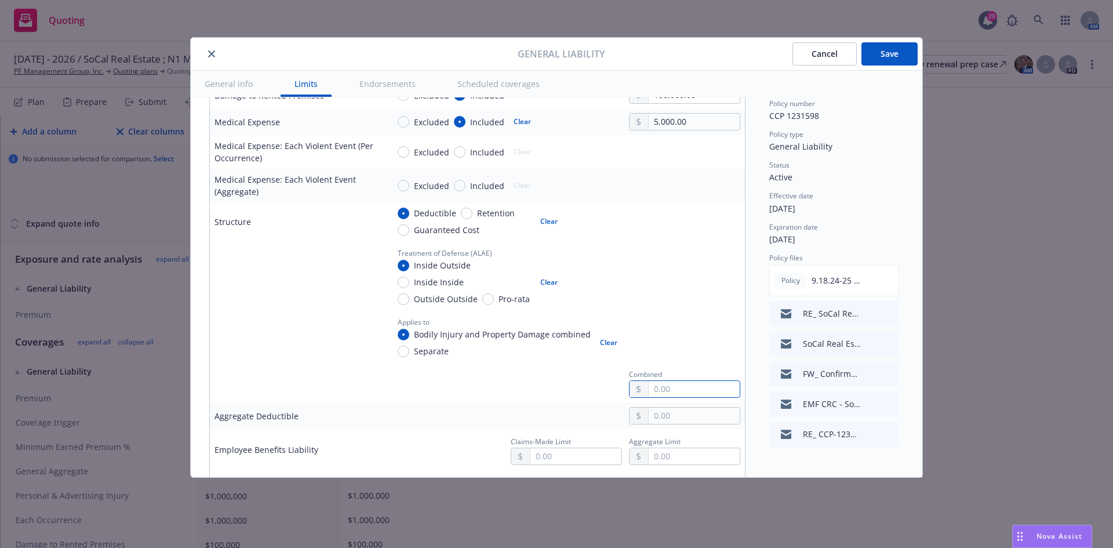
click at [695, 388] on input "text" at bounding box center [694, 389] width 91 height 16
click at [348, 385] on div at bounding box center [296, 382] width 165 height 14
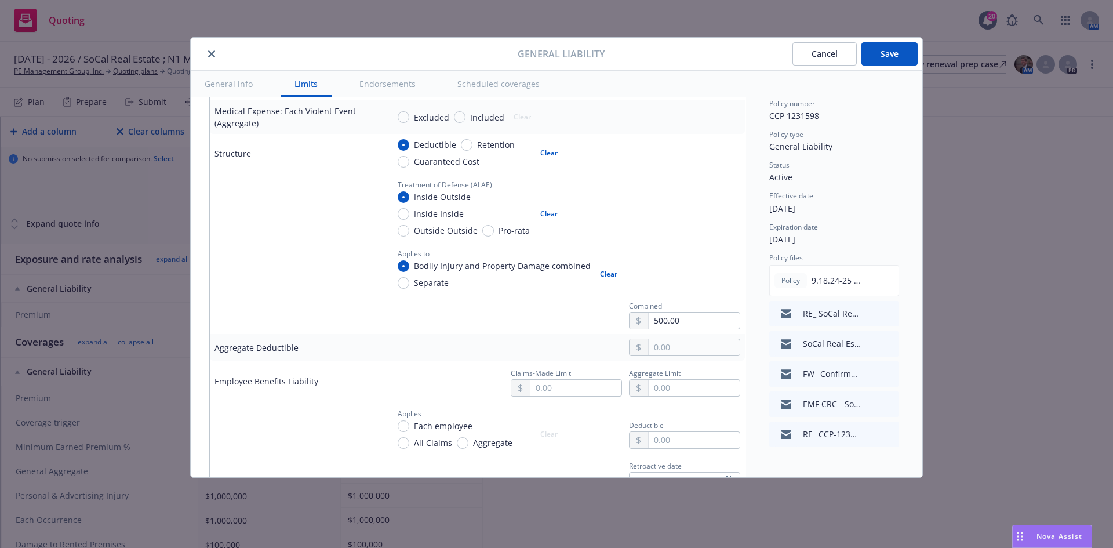
scroll to position [869, 0]
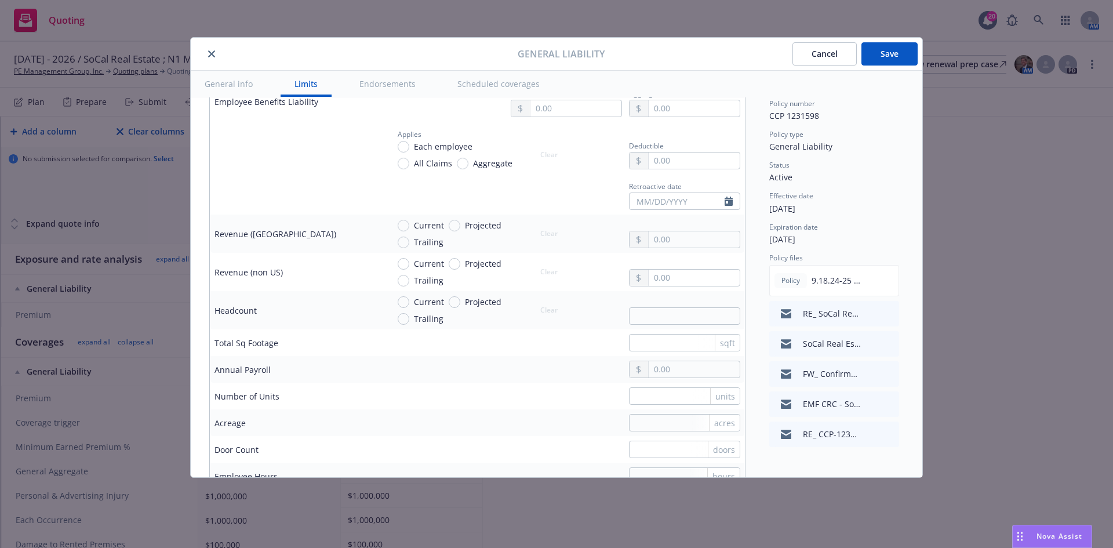
click at [891, 57] on button "Save" at bounding box center [889, 53] width 56 height 23
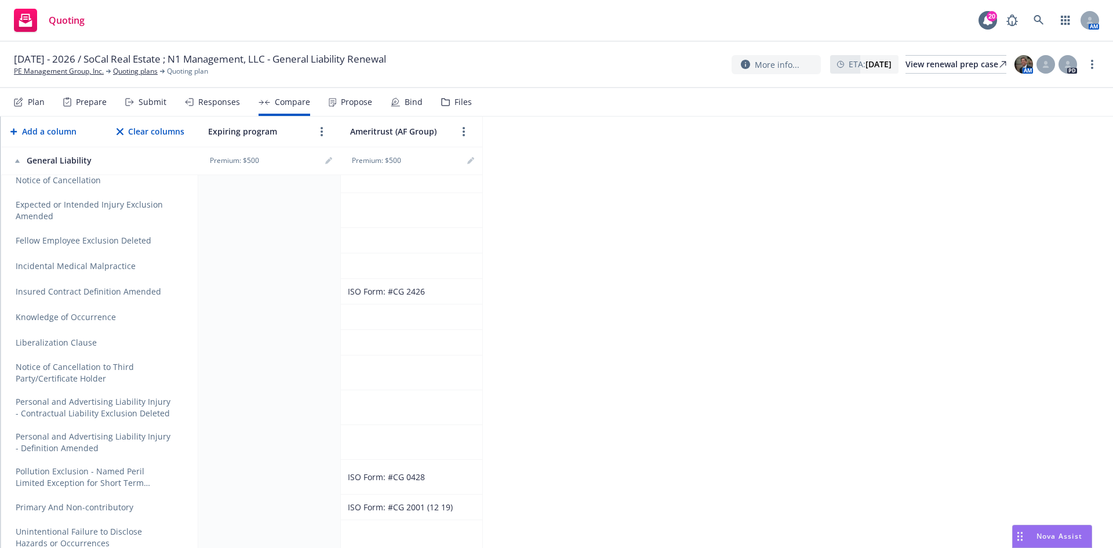
scroll to position [841, 0]
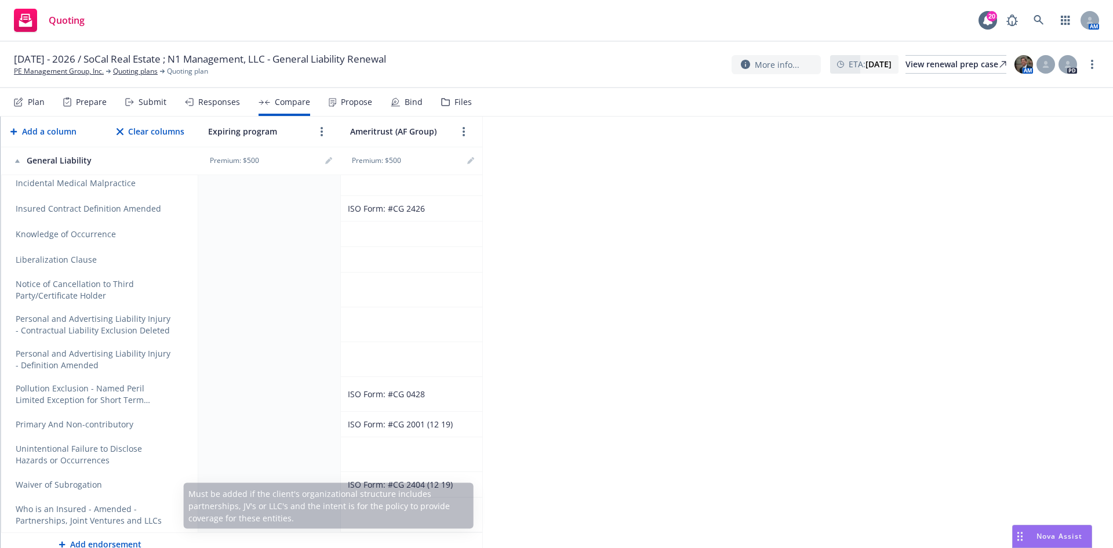
click at [119, 540] on button "Add endorsement" at bounding box center [99, 544] width 197 height 23
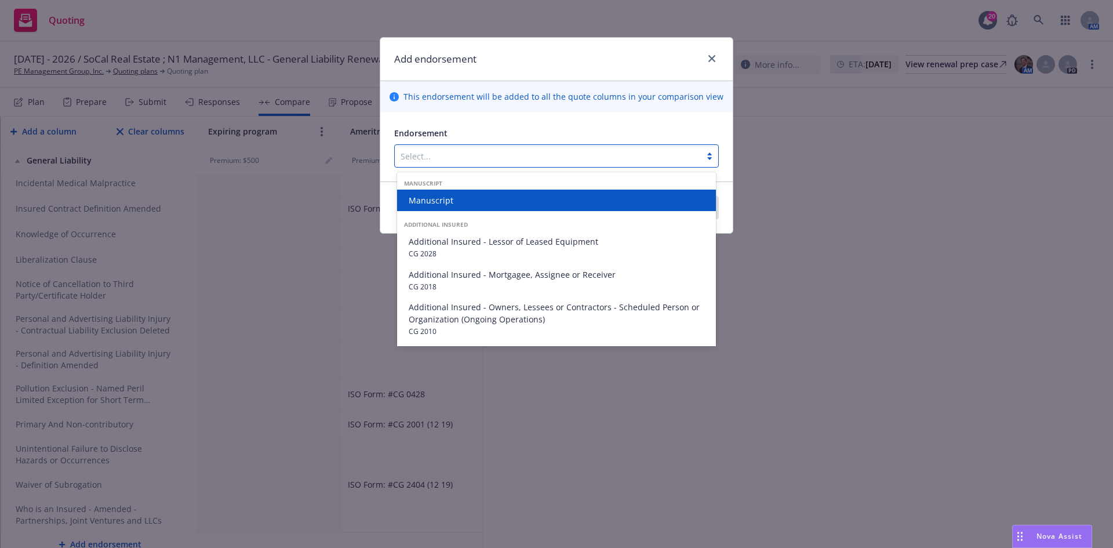
click at [452, 153] on div at bounding box center [548, 156] width 294 height 14
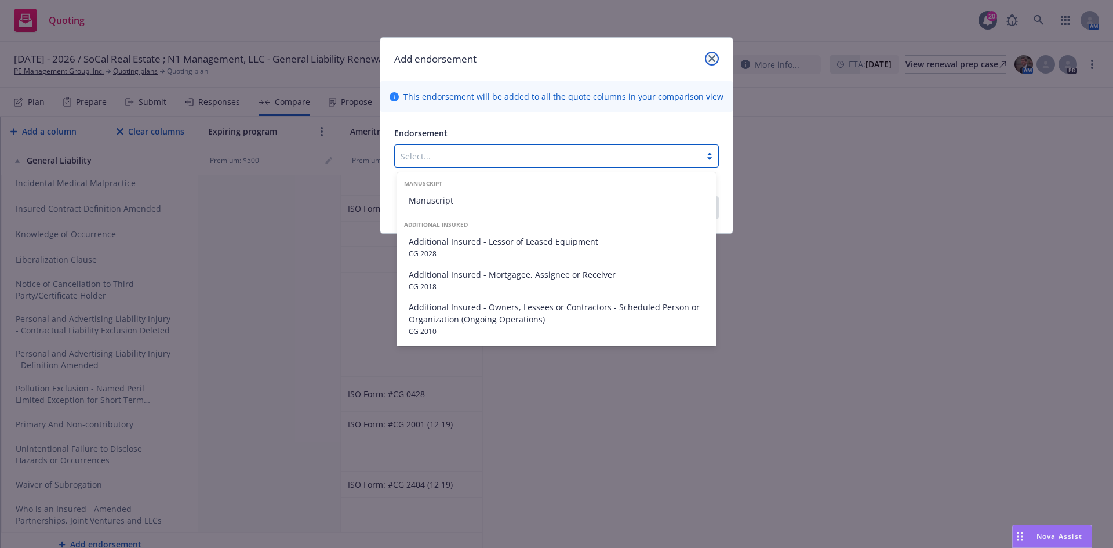
click at [710, 61] on icon "close" at bounding box center [711, 58] width 7 height 7
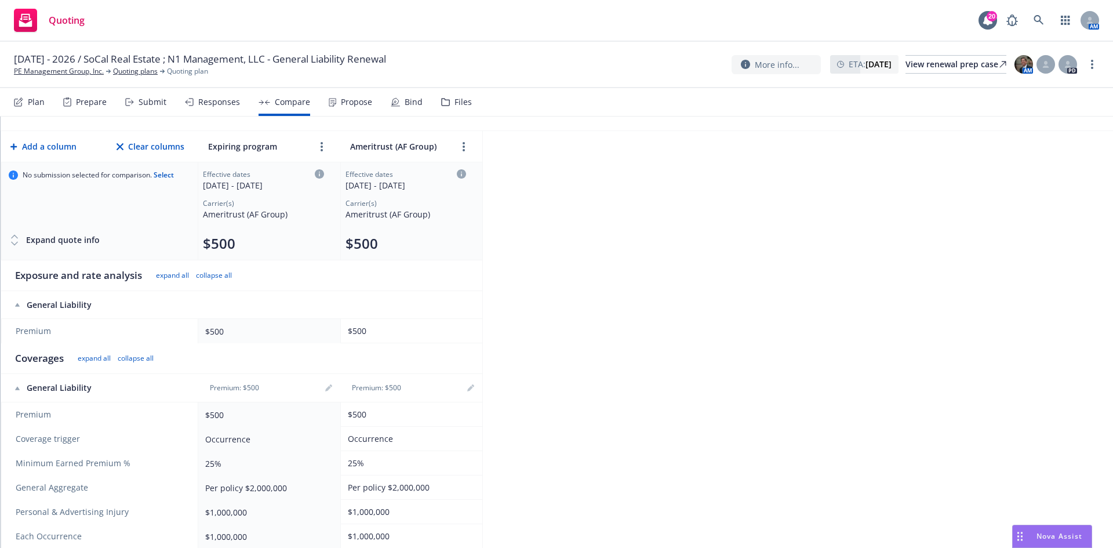
scroll to position [0, 0]
